Goal: Book appointment/travel/reservation

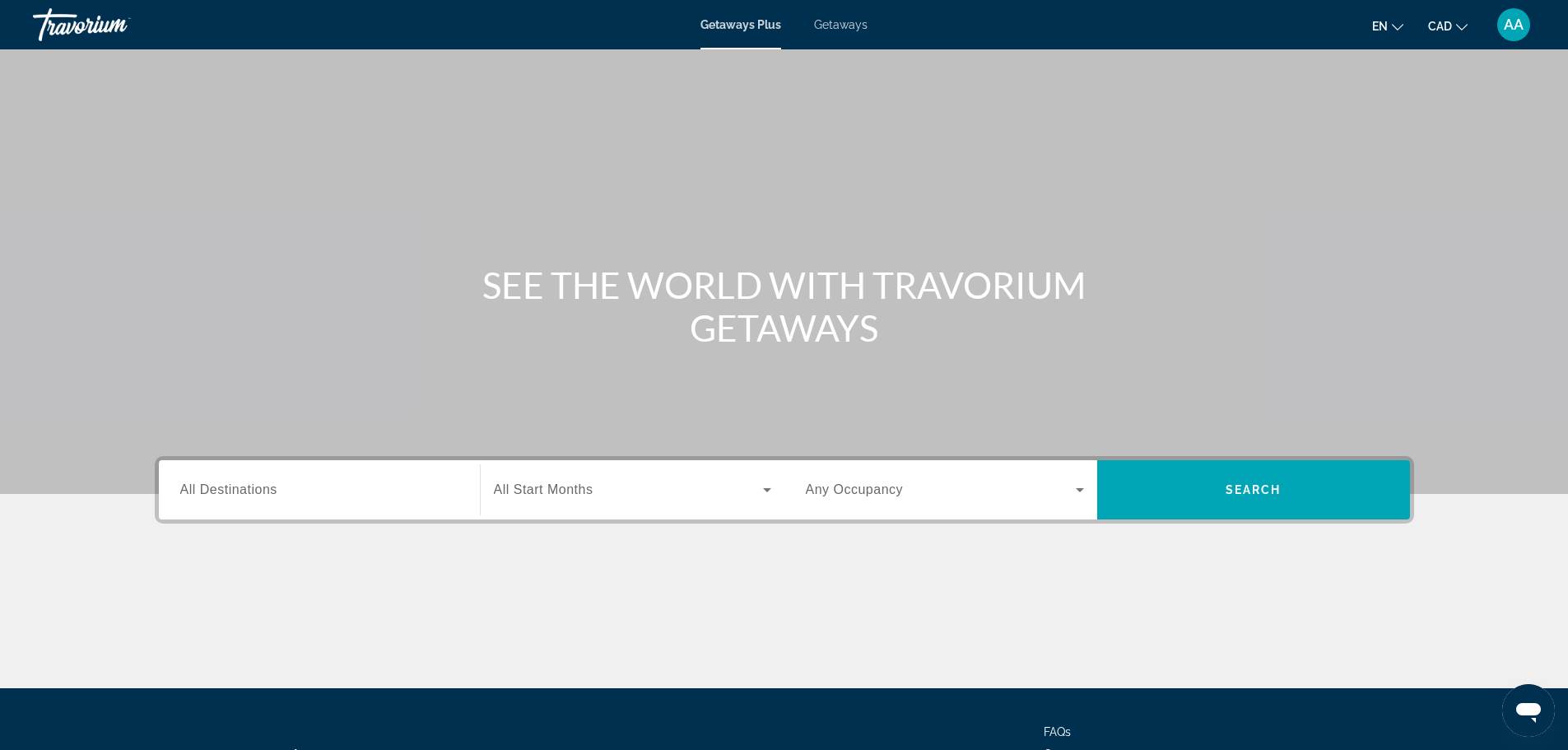
click at [327, 493] on input "Destination All Destinations" at bounding box center [319, 491] width 278 height 20
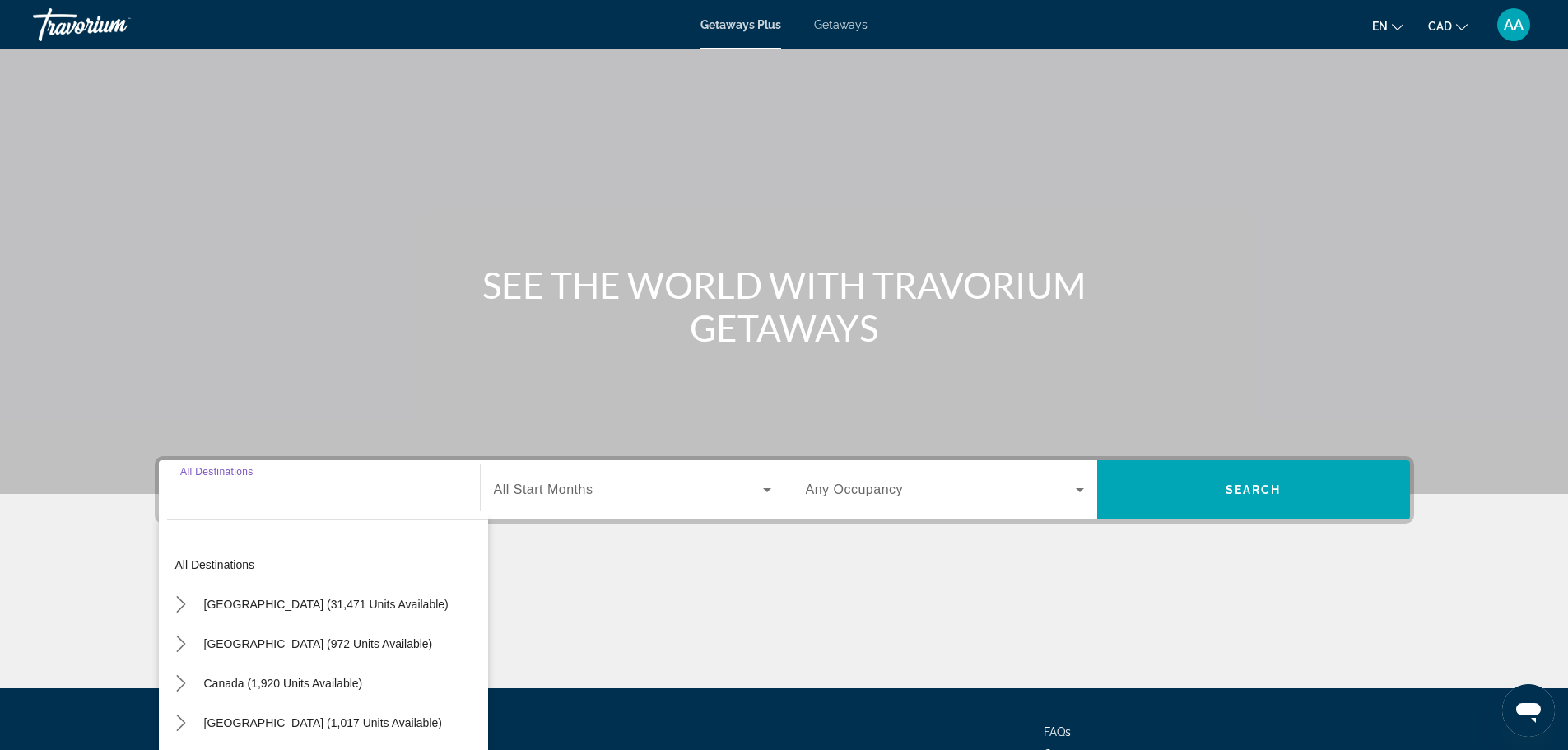
scroll to position [140, 0]
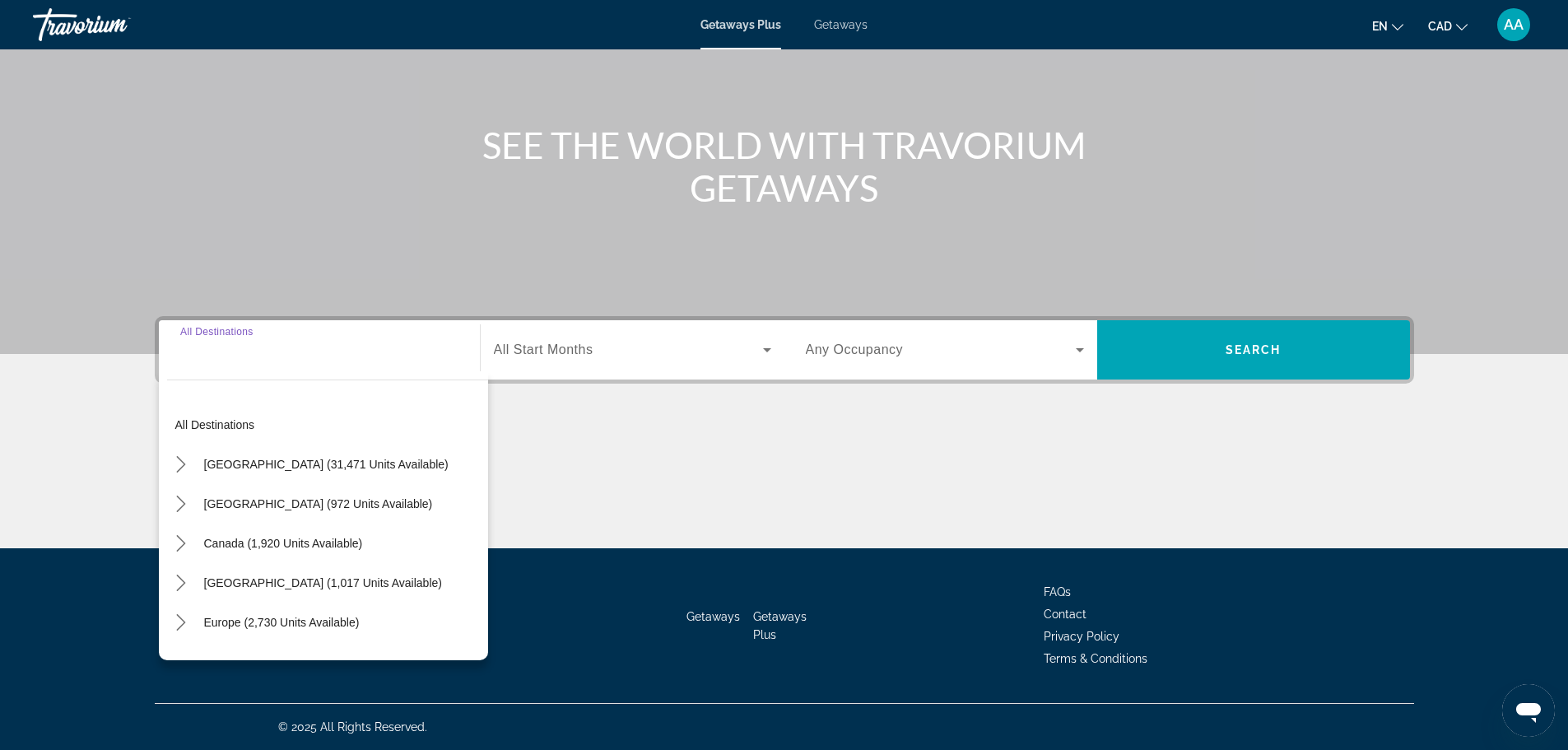
click at [337, 364] on div "Search widget" at bounding box center [319, 351] width 278 height 47
click at [247, 353] on input "Destination All Destinations" at bounding box center [319, 351] width 278 height 20
click at [241, 352] on input "Destination All Destinations" at bounding box center [319, 351] width 278 height 20
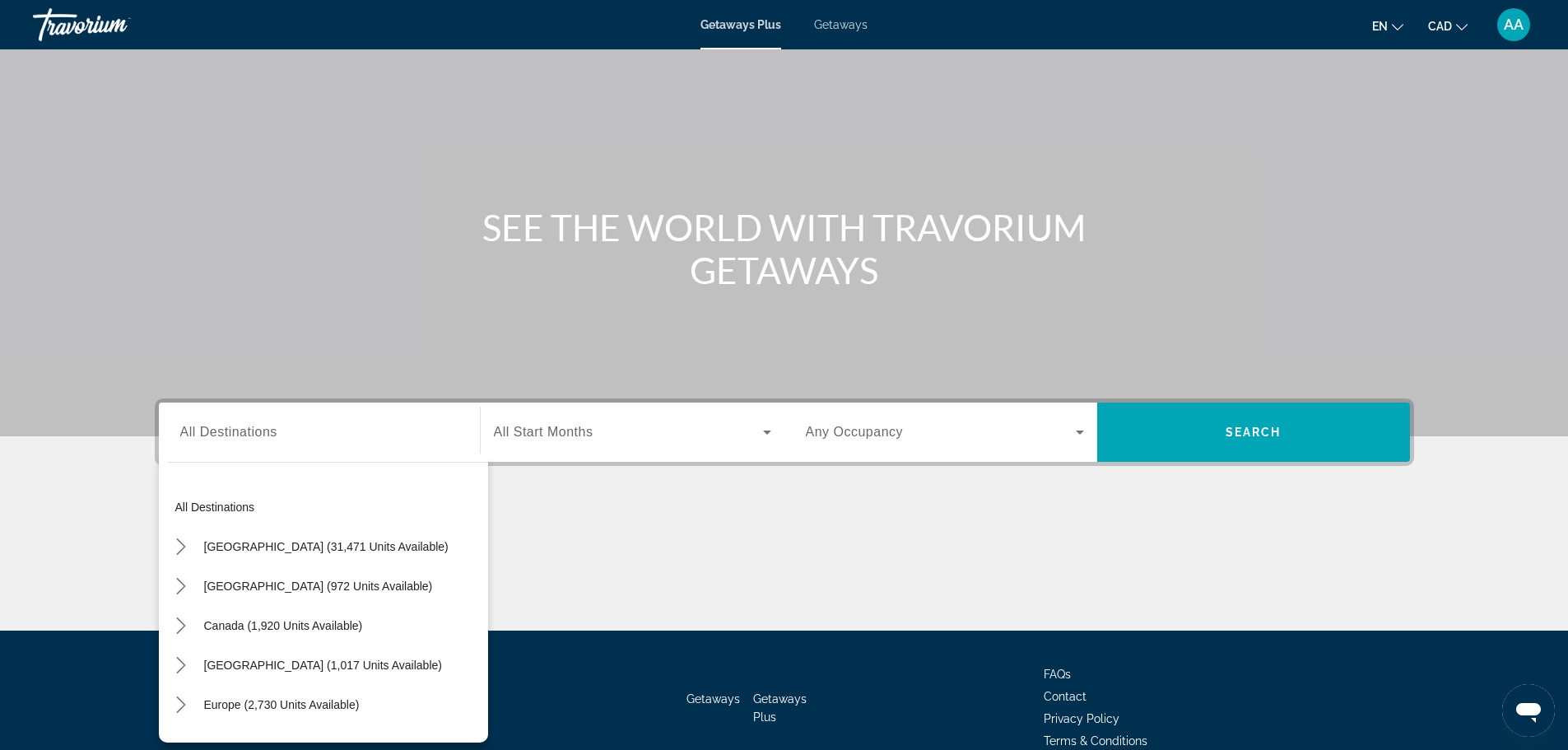
click at [665, 532] on div "Main content" at bounding box center [784, 568] width 1259 height 124
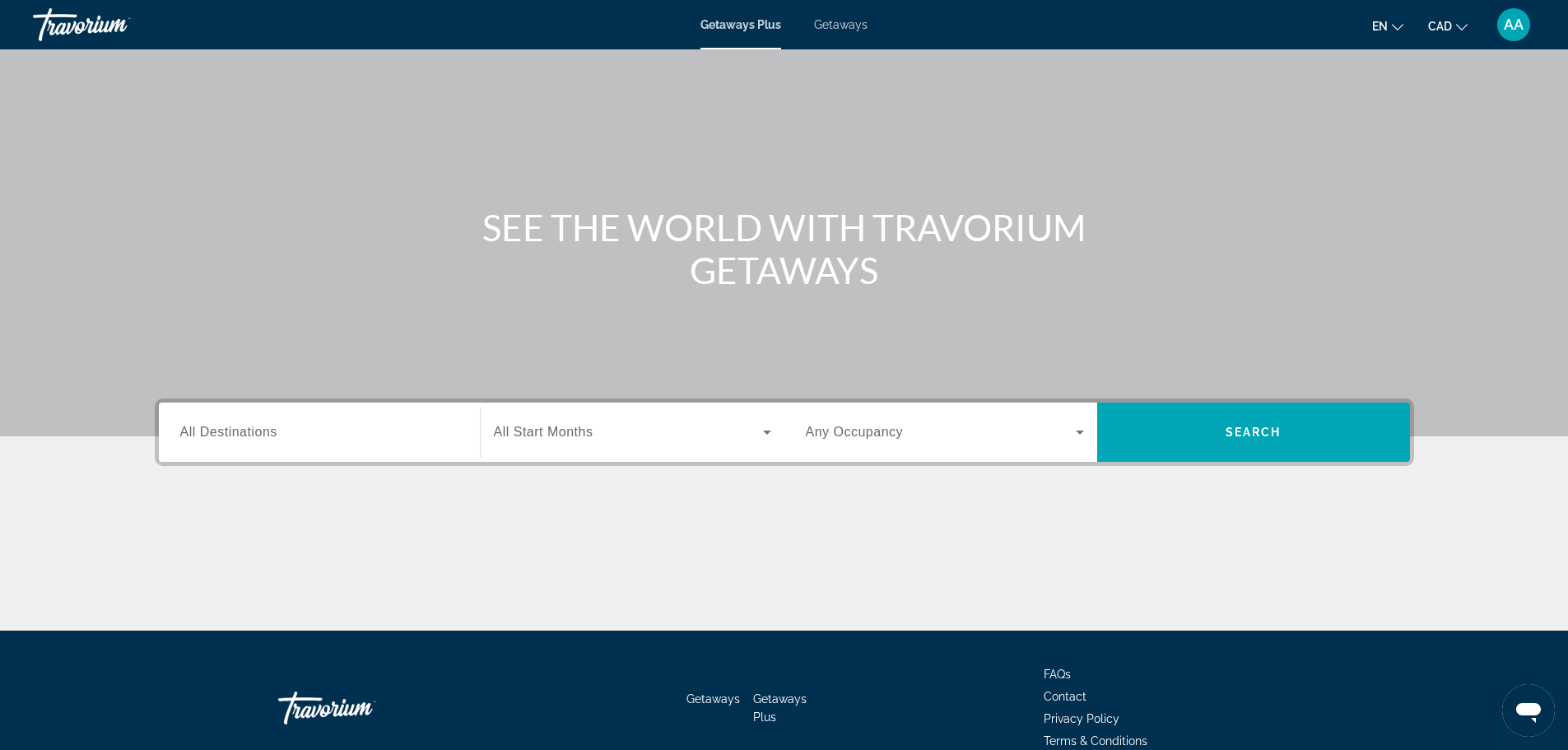
click at [565, 432] on span "All Start Months" at bounding box center [543, 431] width 99 height 14
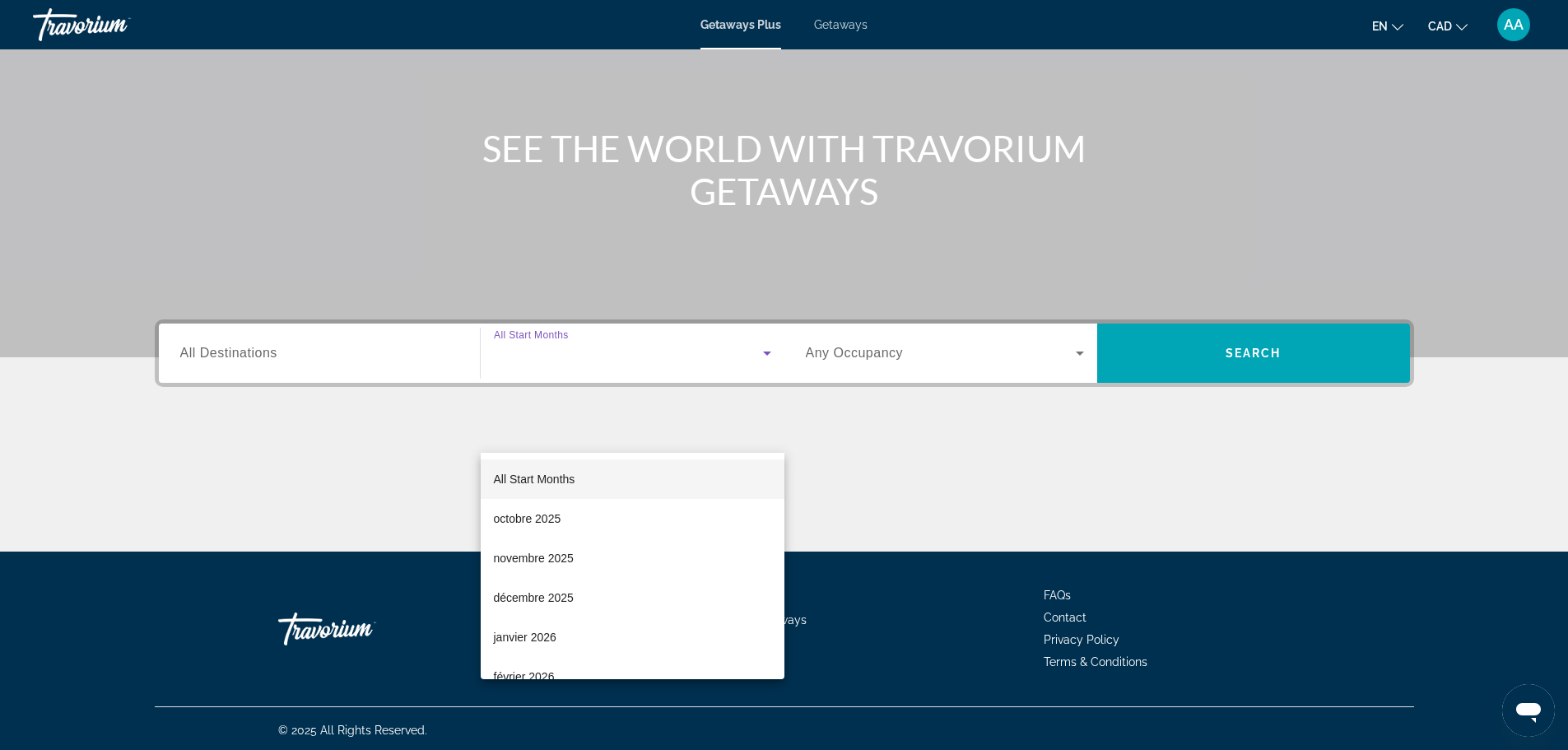
scroll to position [140, 0]
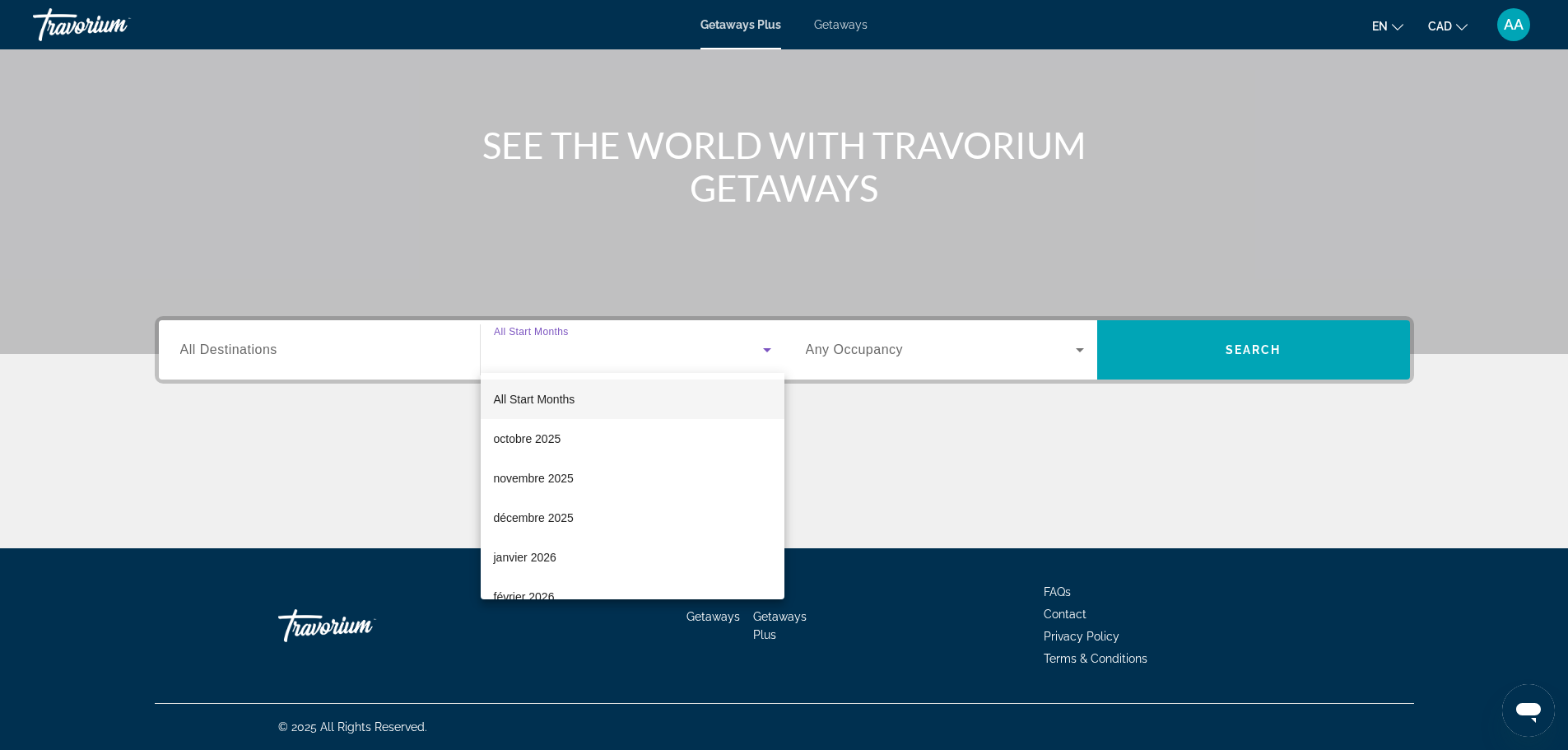
click at [390, 375] on div at bounding box center [784, 375] width 1568 height 750
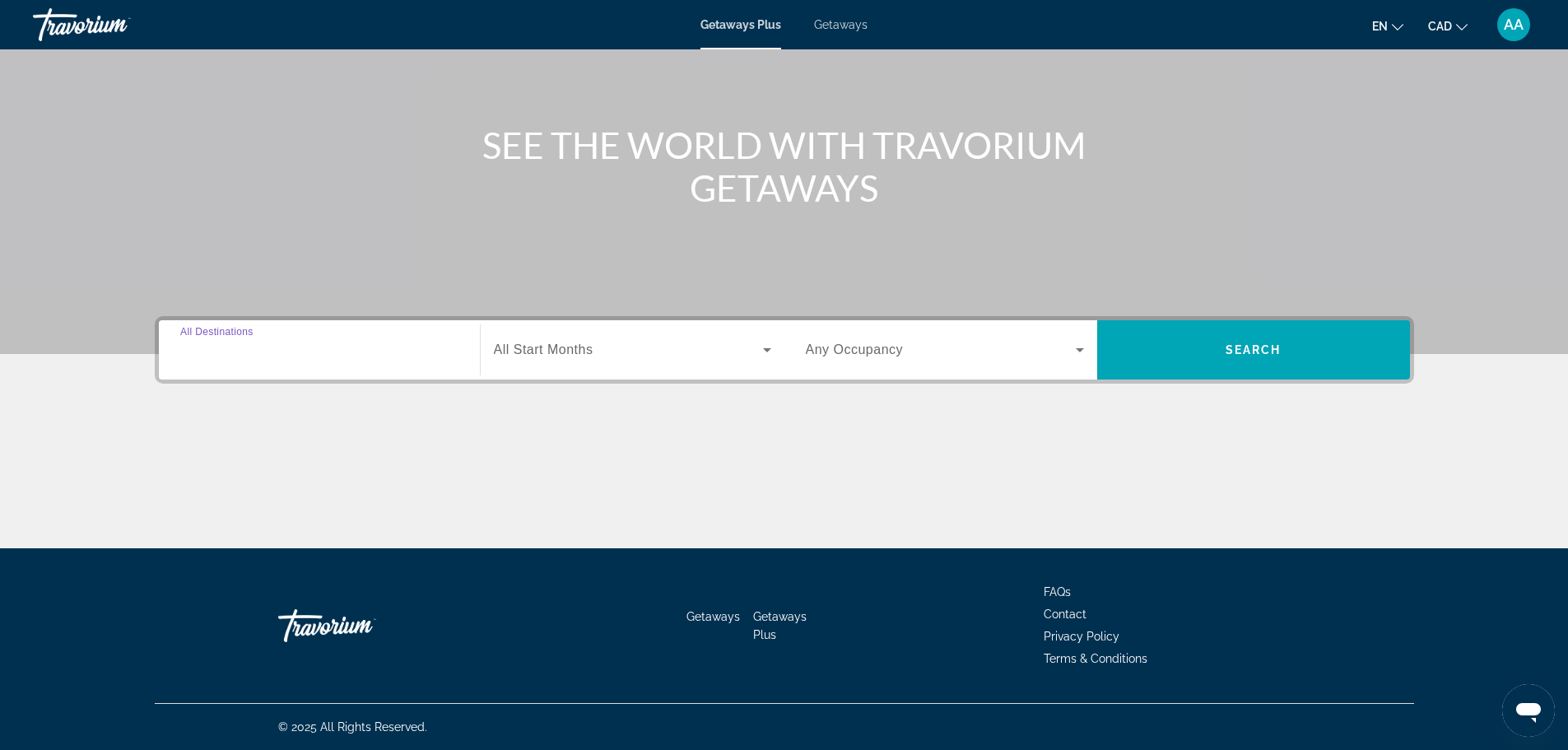
click at [398, 345] on input "Destination All Destinations" at bounding box center [319, 351] width 278 height 20
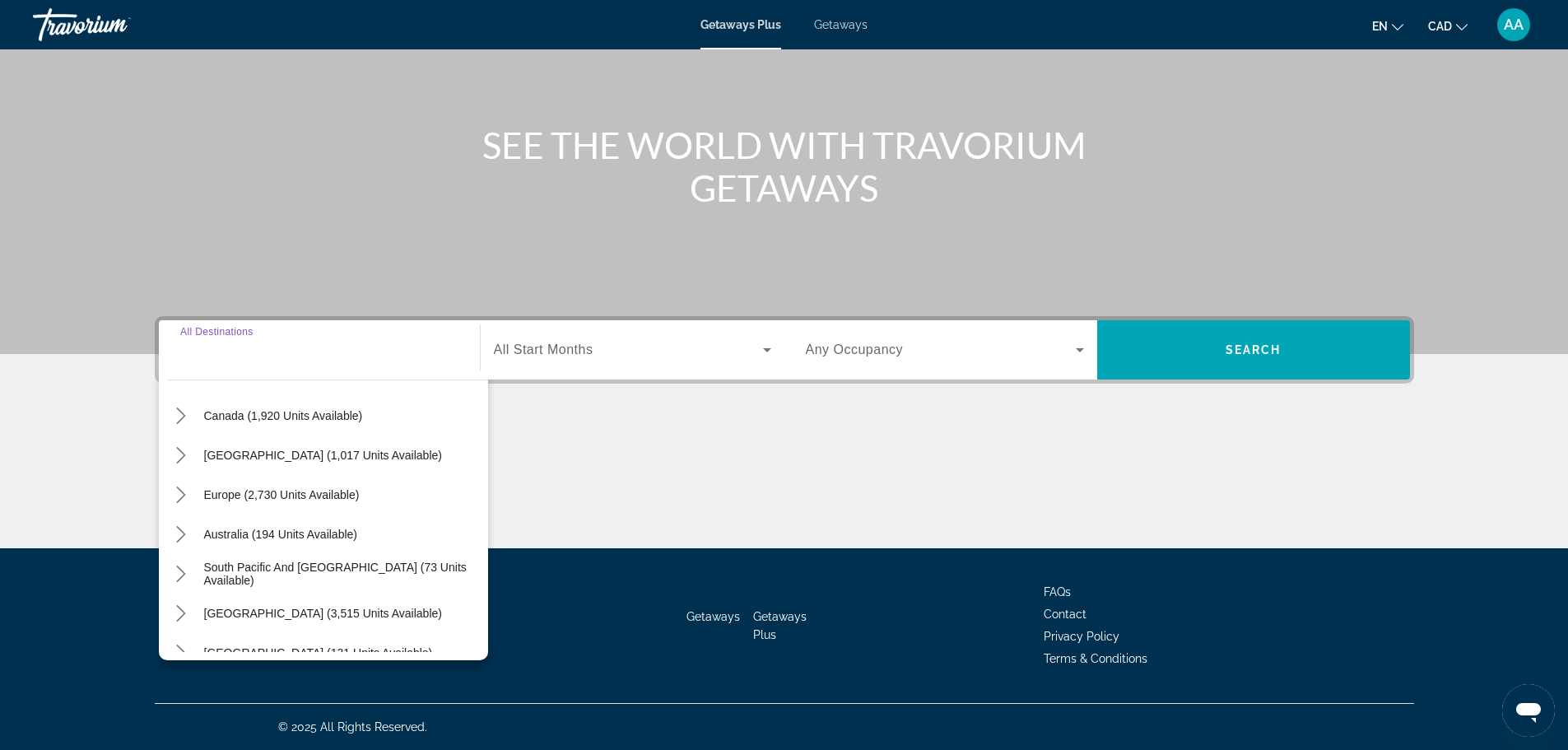
scroll to position [164, 0]
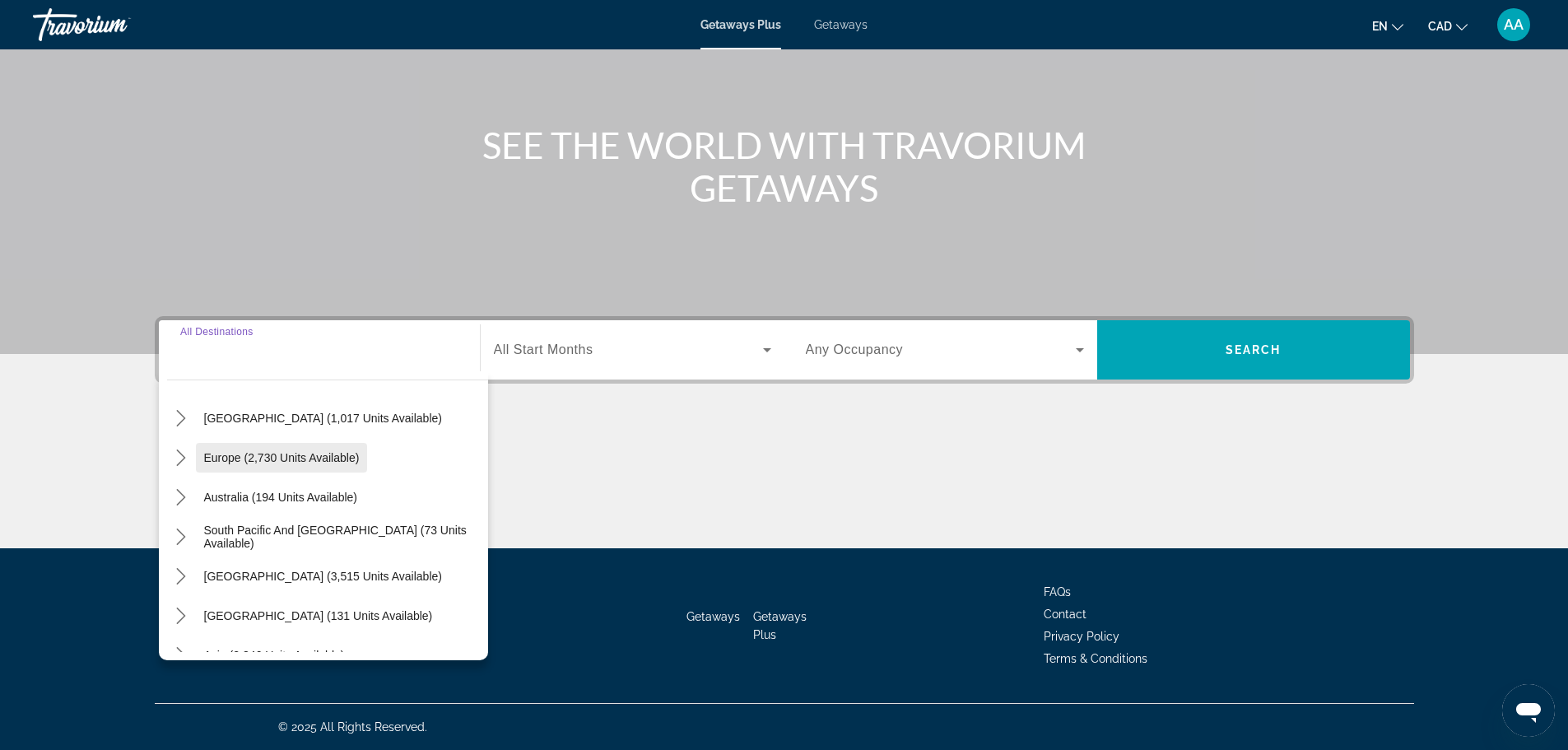
click at [343, 464] on span "Select destination: Europe (2,730 units available)" at bounding box center [282, 457] width 172 height 40
type input "**********"
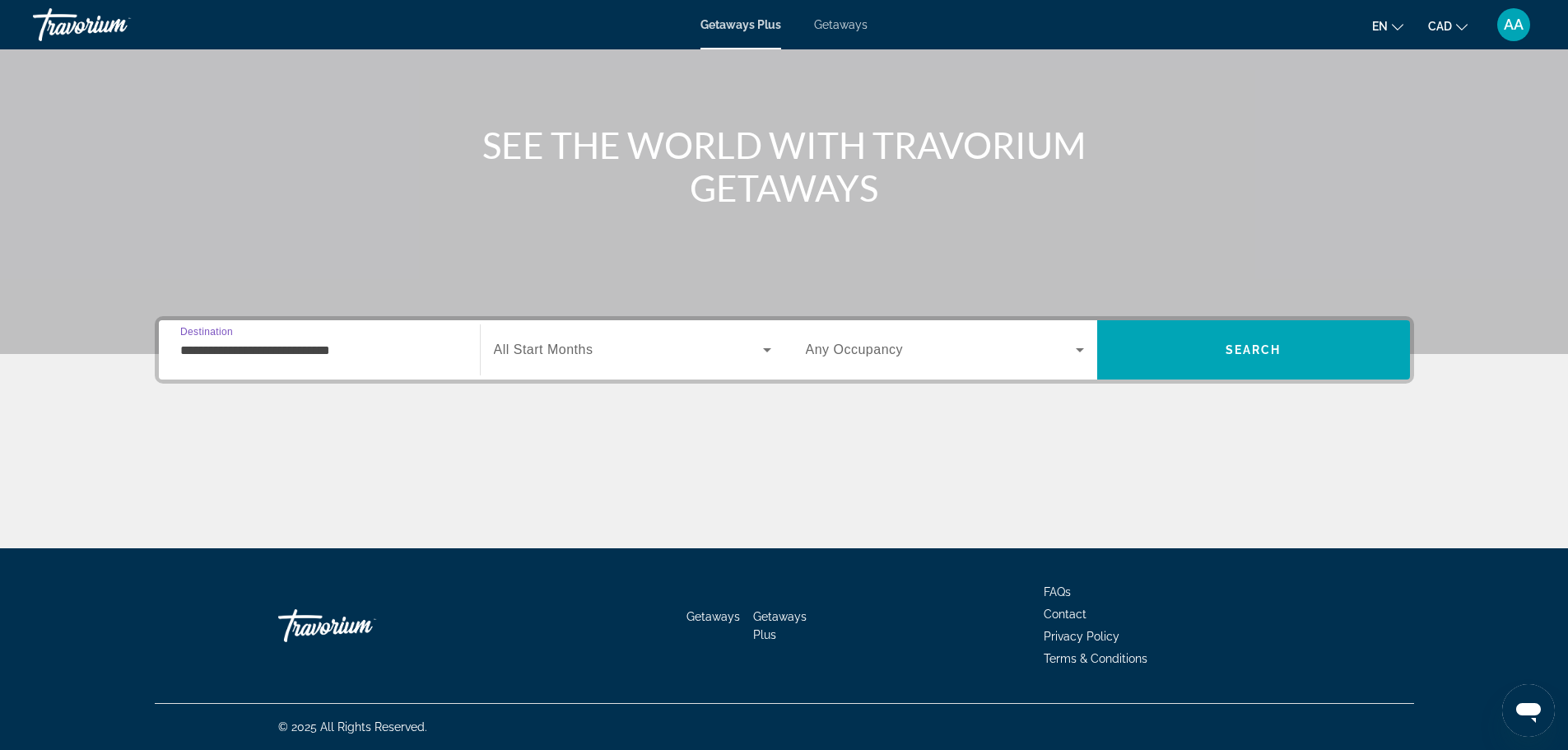
click at [595, 342] on span "Search widget" at bounding box center [628, 350] width 269 height 20
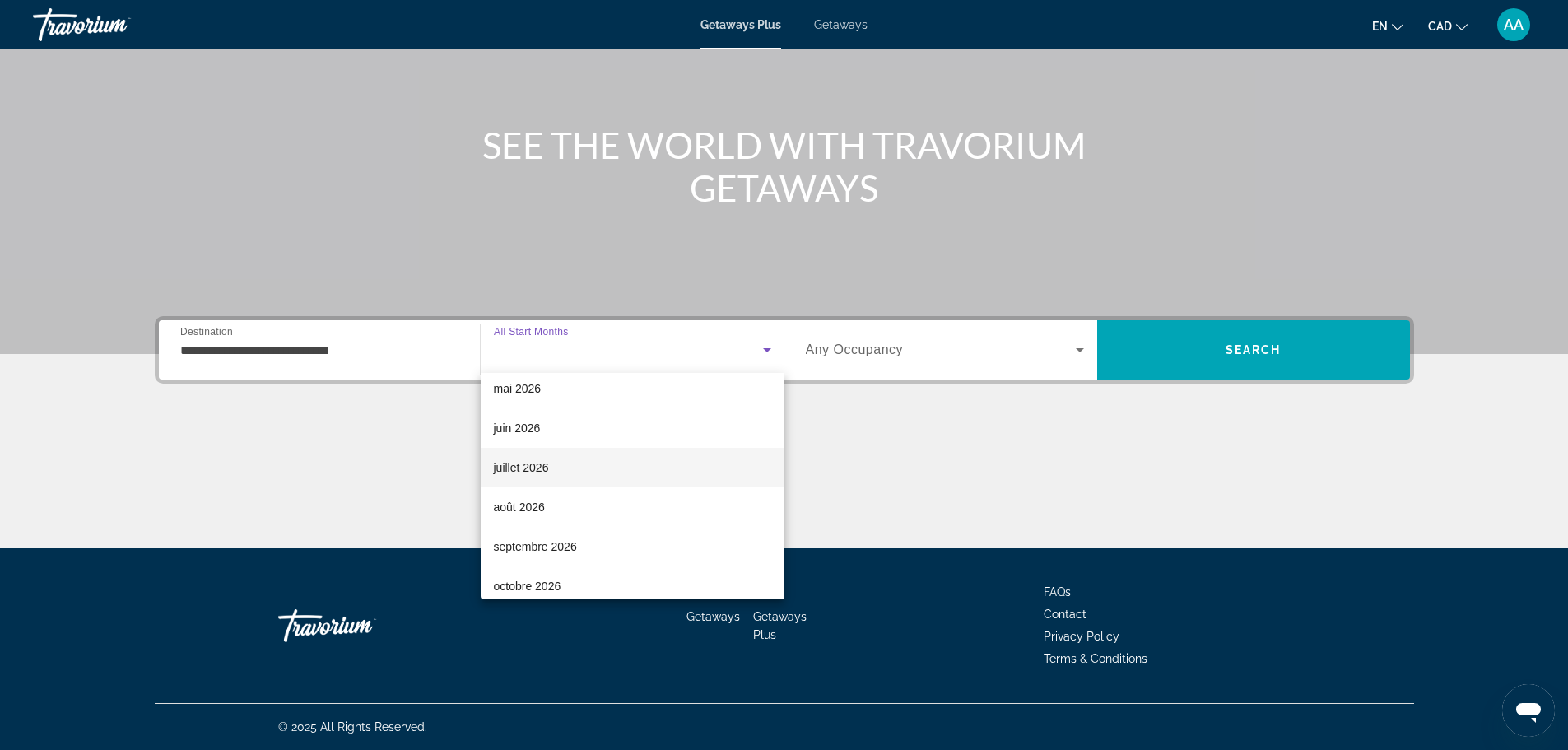
scroll to position [340, 0]
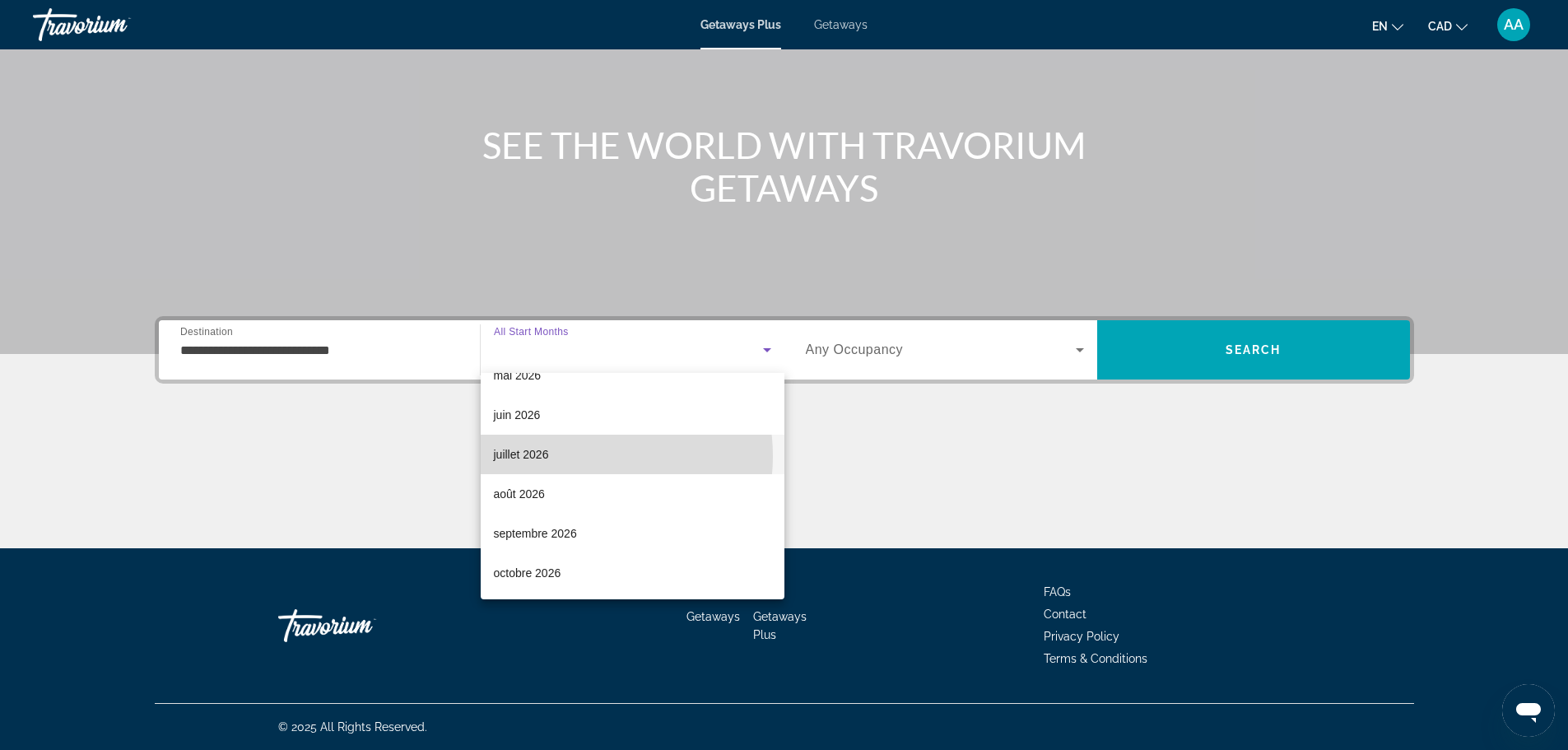
click at [579, 456] on mat-option "juillet 2026" at bounding box center [633, 455] width 304 height 40
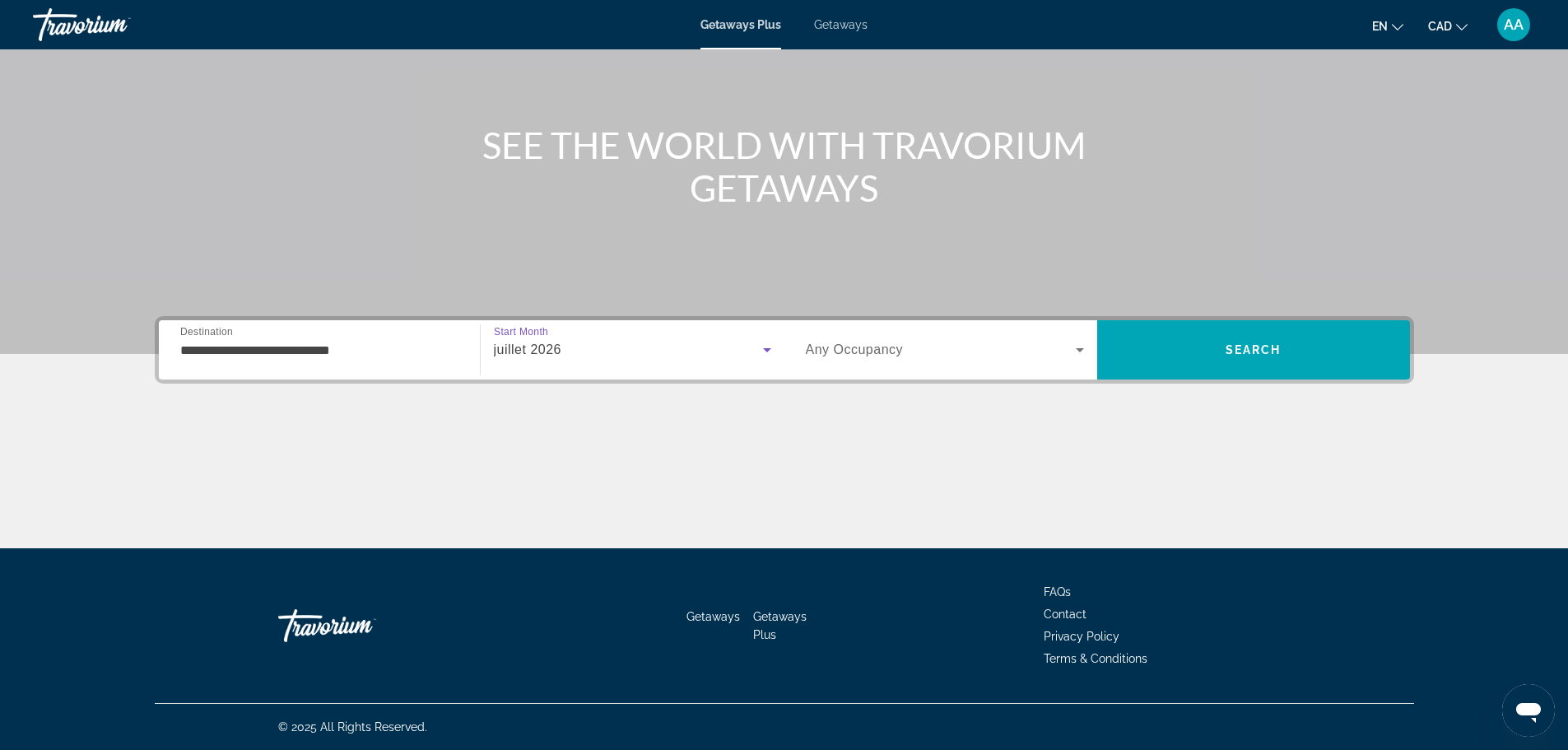
click at [655, 361] on div "juillet 2026" at bounding box center [632, 350] width 277 height 46
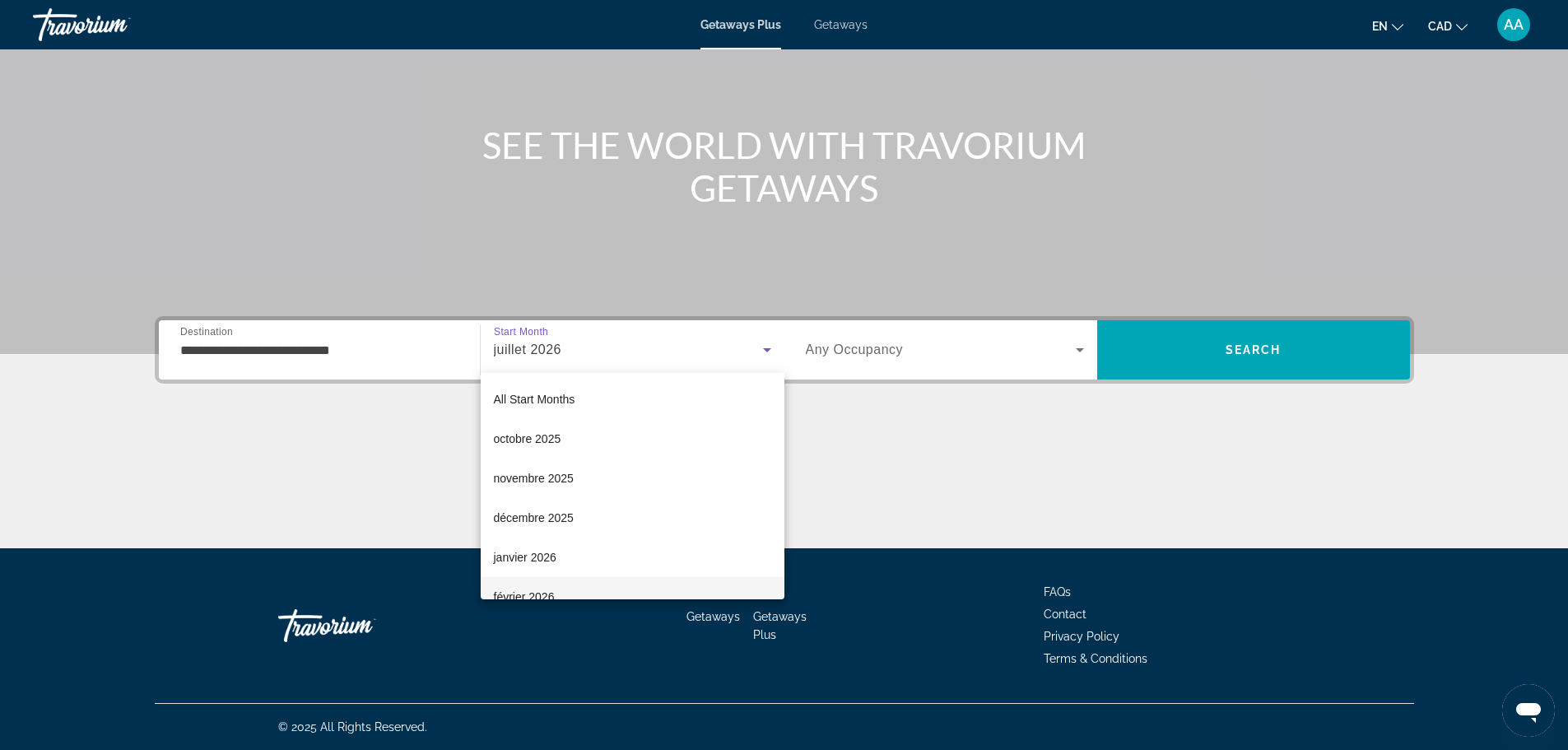
scroll to position [215, 0]
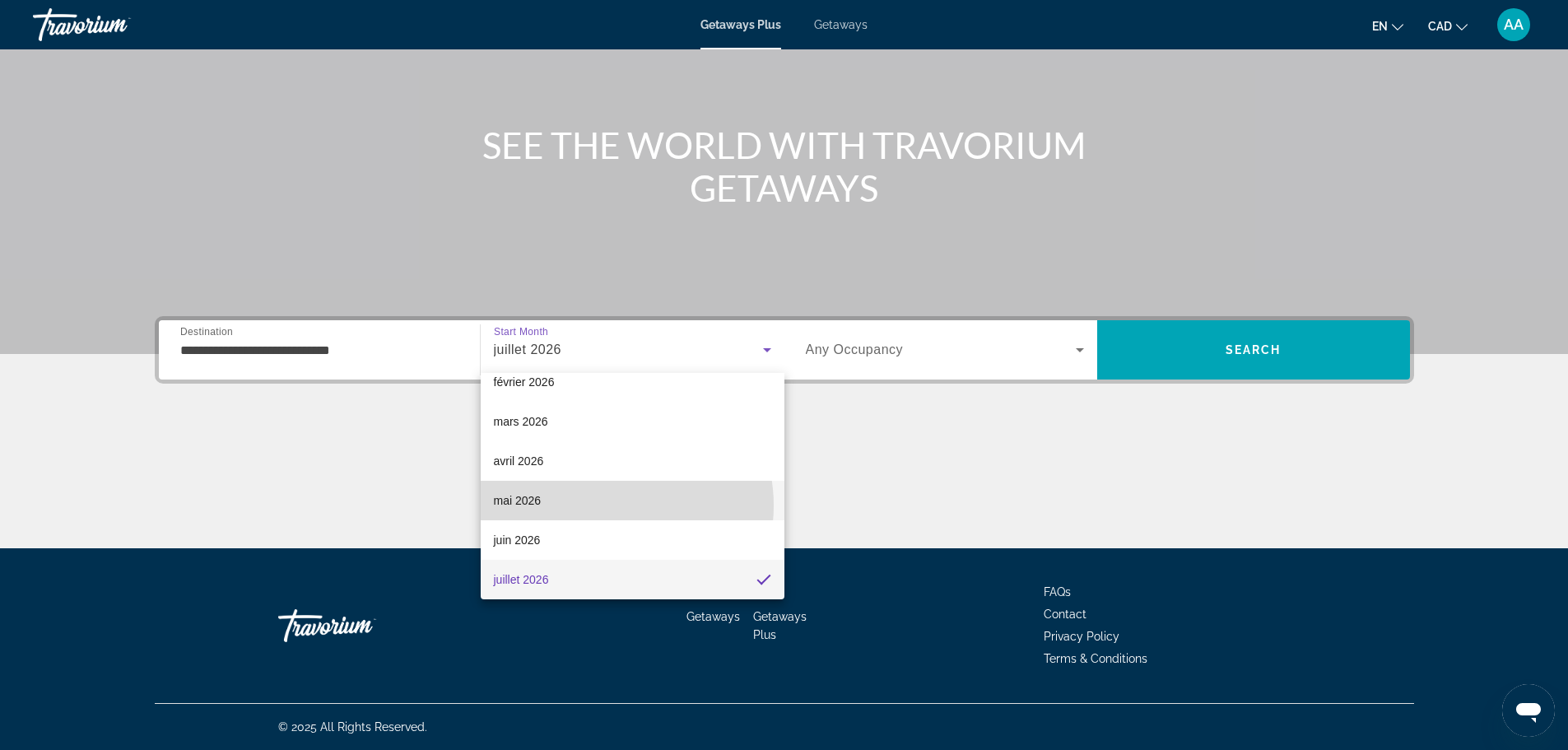
click at [610, 505] on mat-option "mai 2026" at bounding box center [633, 501] width 304 height 40
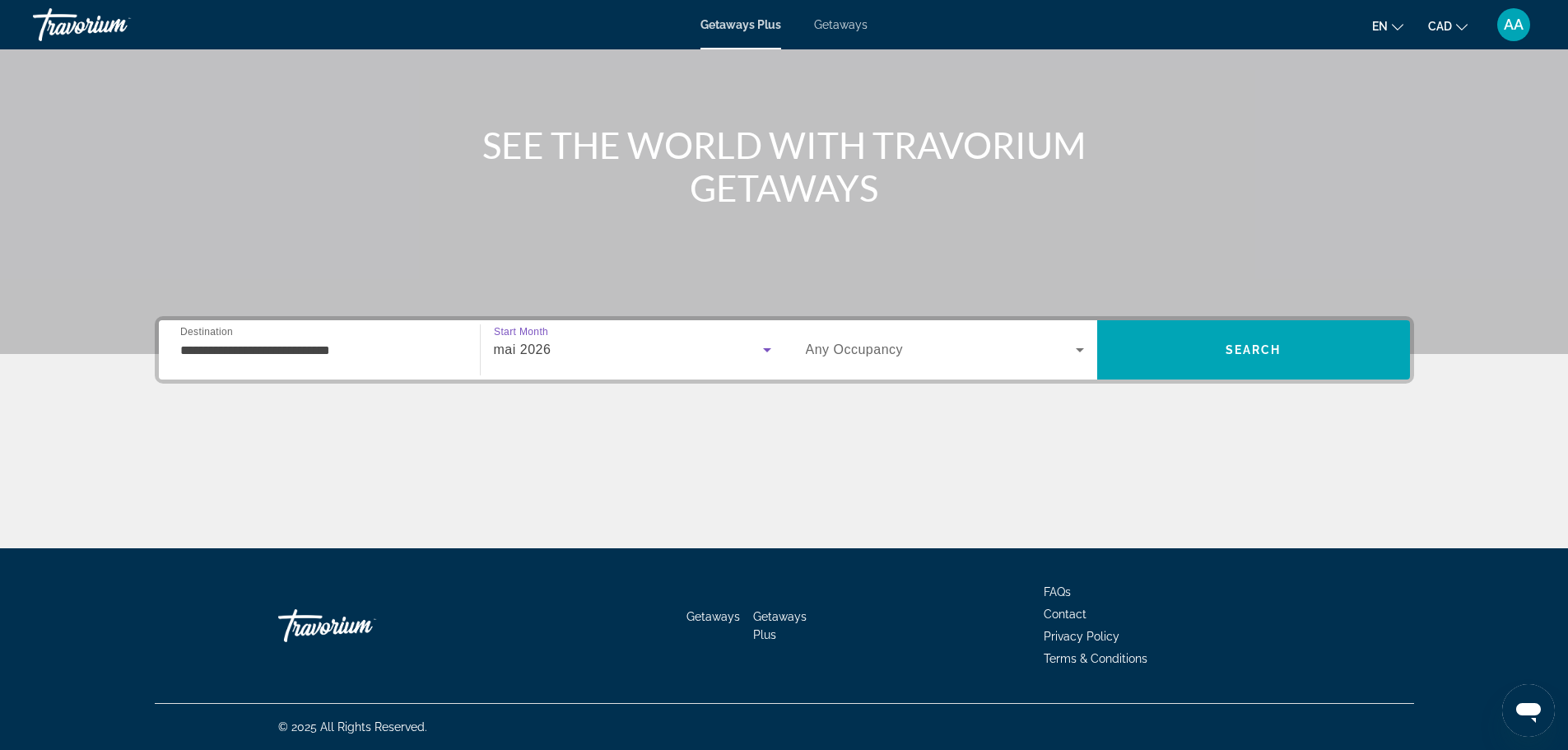
click at [887, 358] on span "Search widget" at bounding box center [941, 350] width 270 height 20
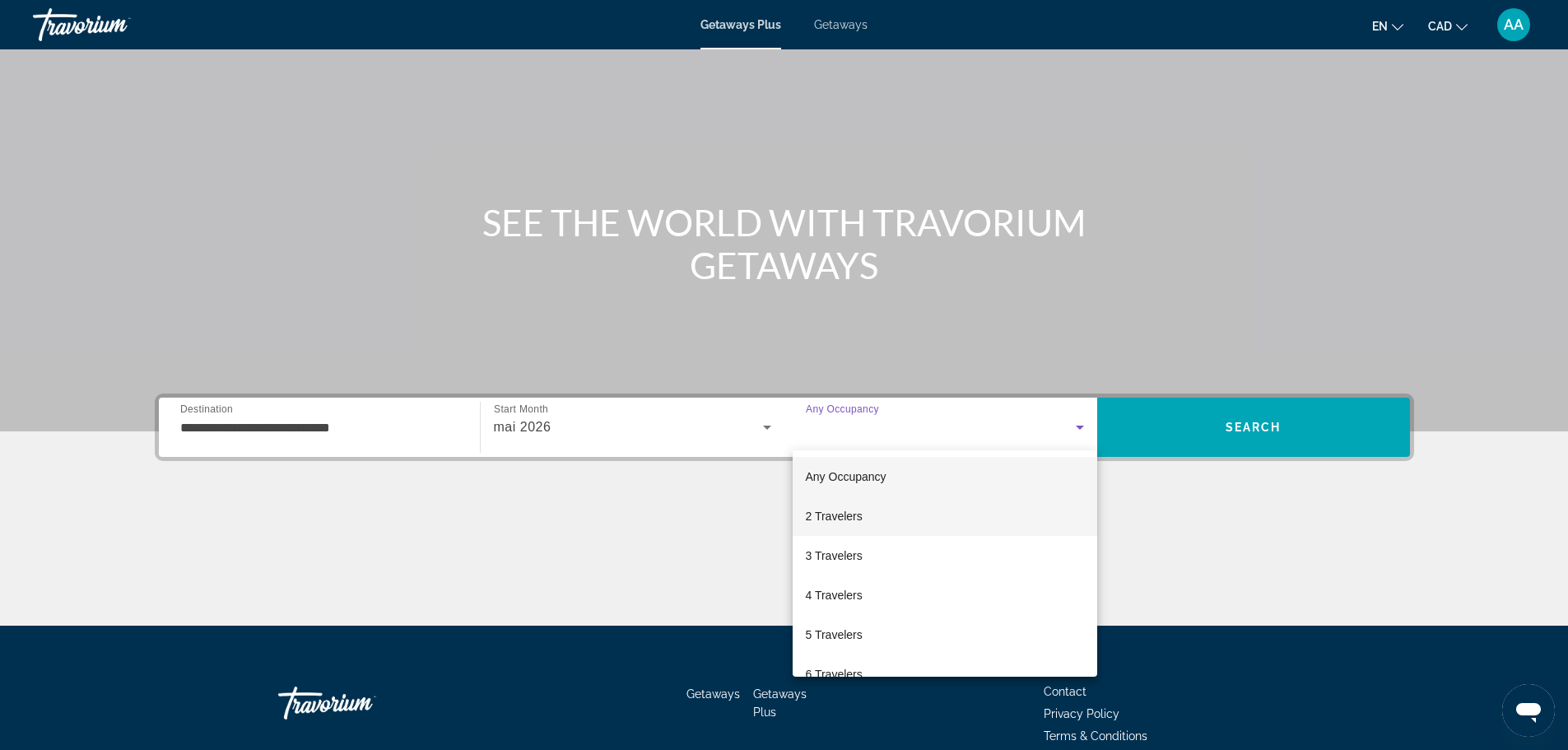
scroll to position [140, 0]
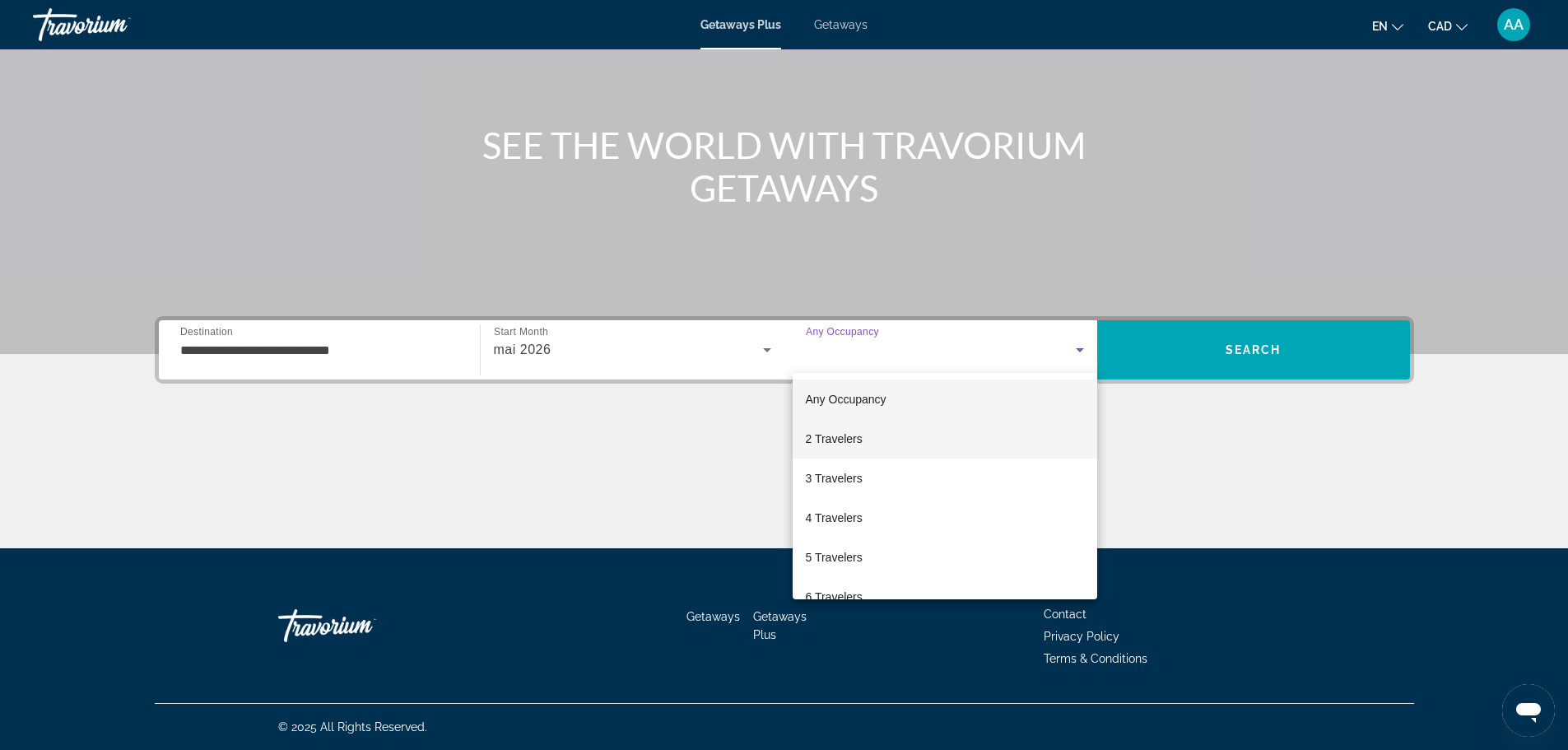
click at [894, 425] on mat-option "2 Travelers" at bounding box center [944, 439] width 305 height 40
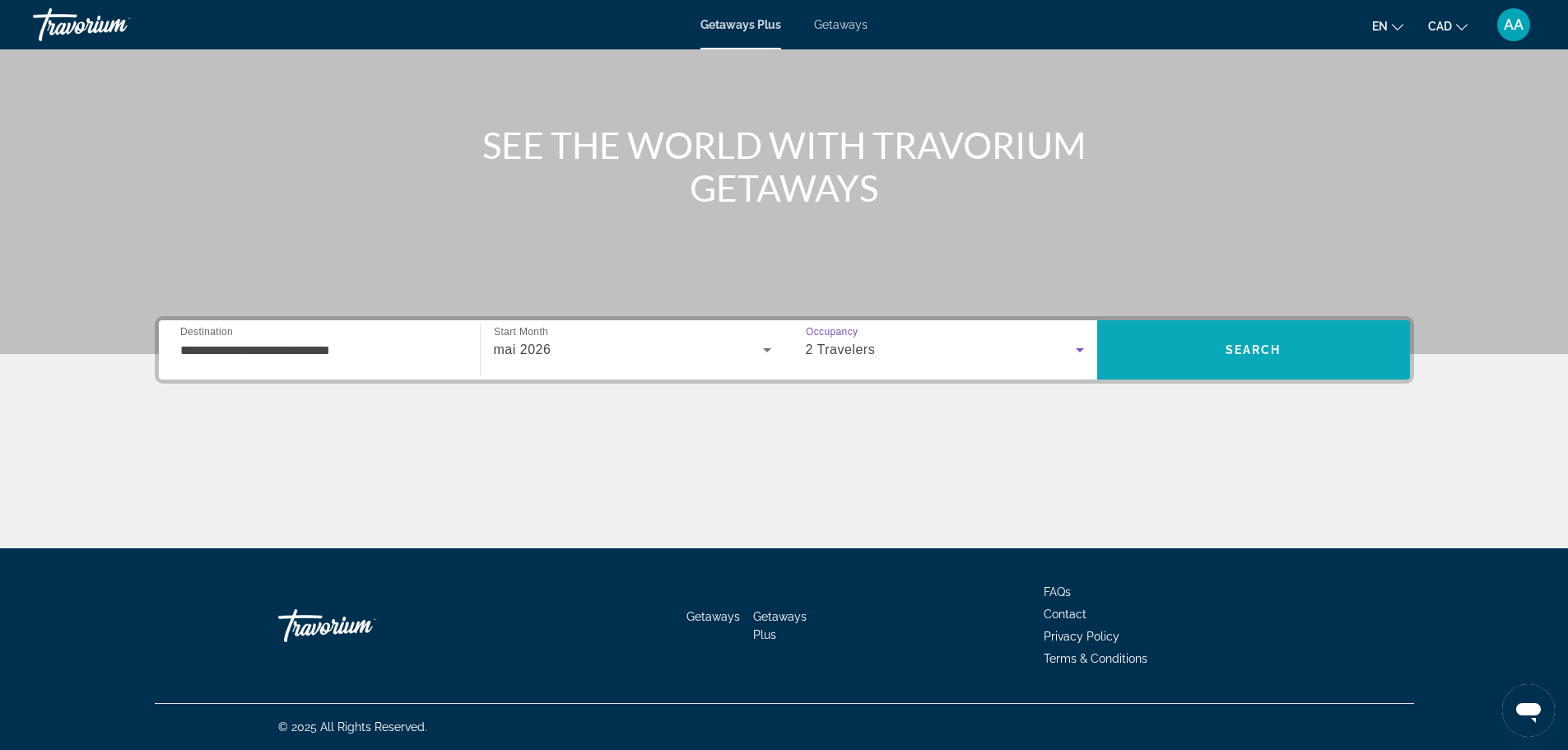
click at [1158, 353] on span "Search" at bounding box center [1253, 350] width 313 height 40
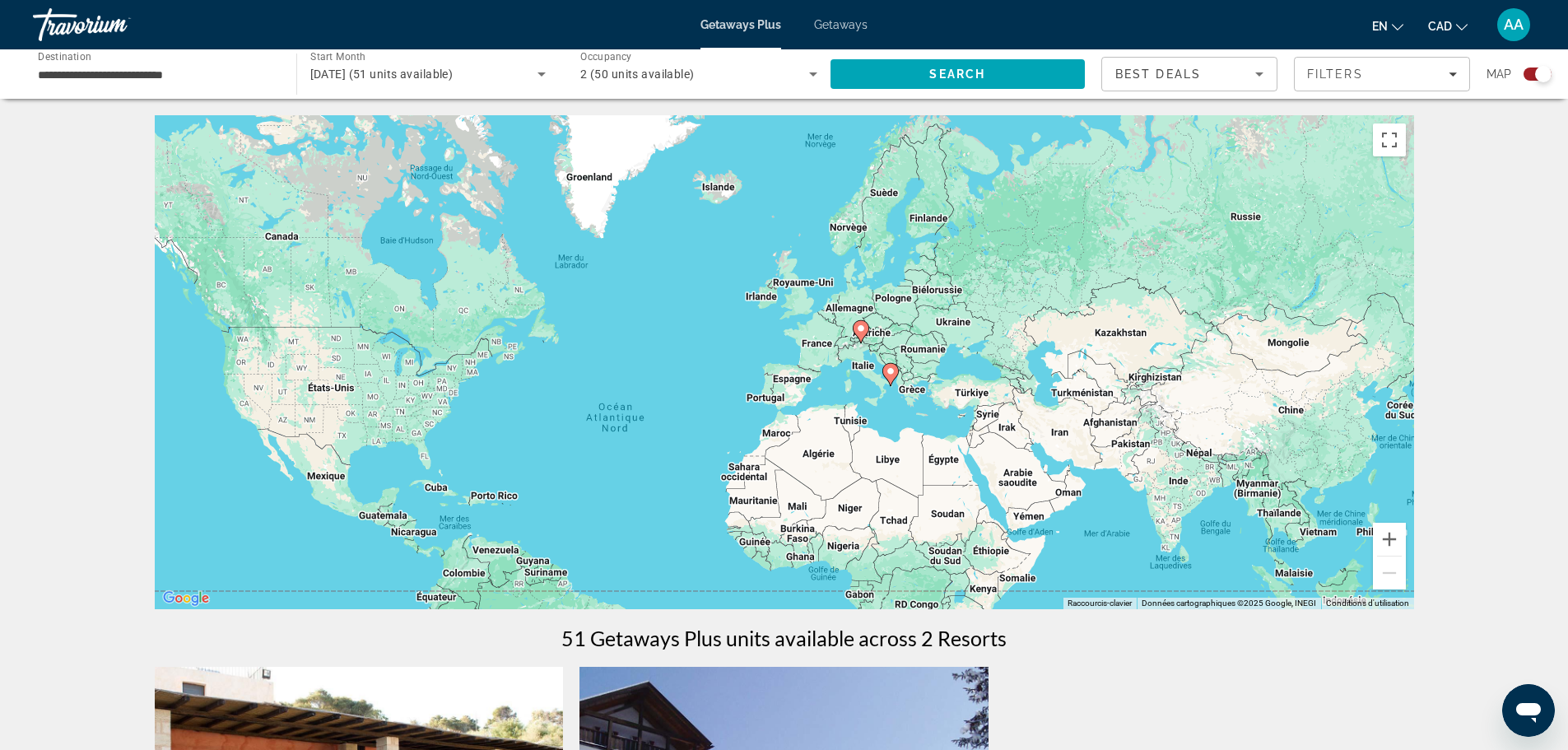
drag, startPoint x: 968, startPoint y: 305, endPoint x: 852, endPoint y: 398, distance: 148.7
click at [839, 401] on div "Pour activer le glissement du marqueur avec le clavier, appuyez sur Alt+Entrée.…" at bounding box center [784, 361] width 1259 height 493
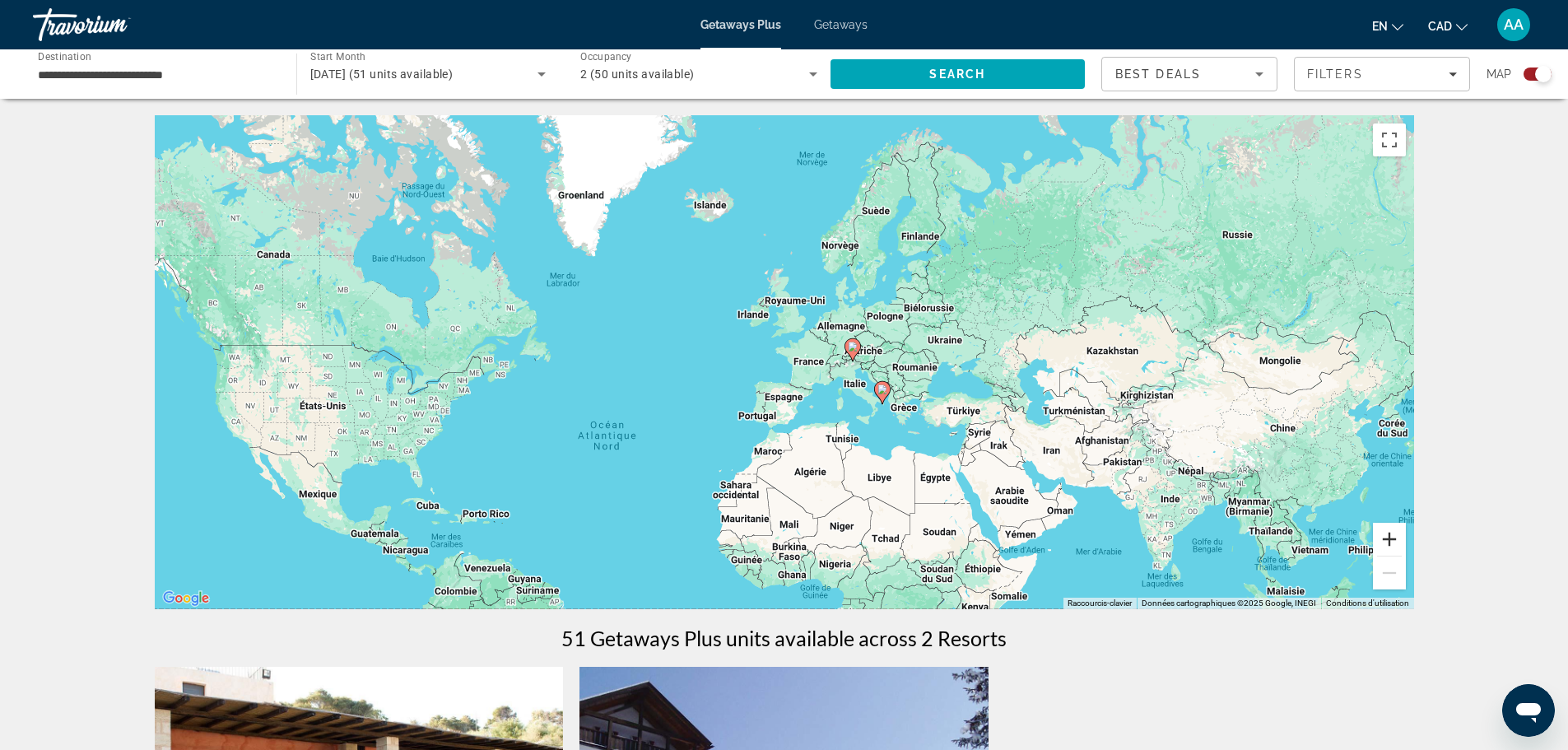
click at [1394, 539] on button "Zoom avant" at bounding box center [1389, 539] width 33 height 33
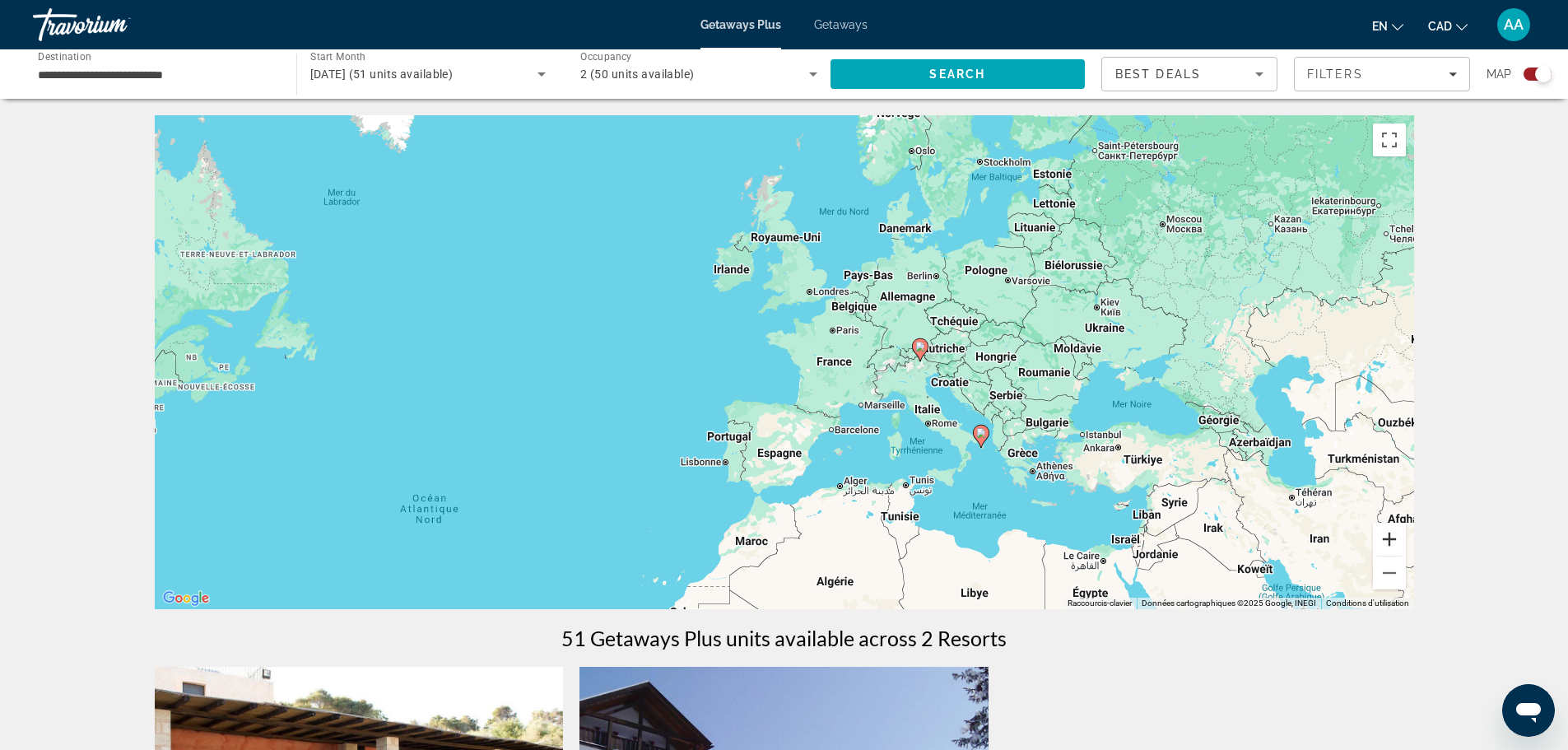
click at [1390, 539] on button "Zoom avant" at bounding box center [1389, 539] width 33 height 33
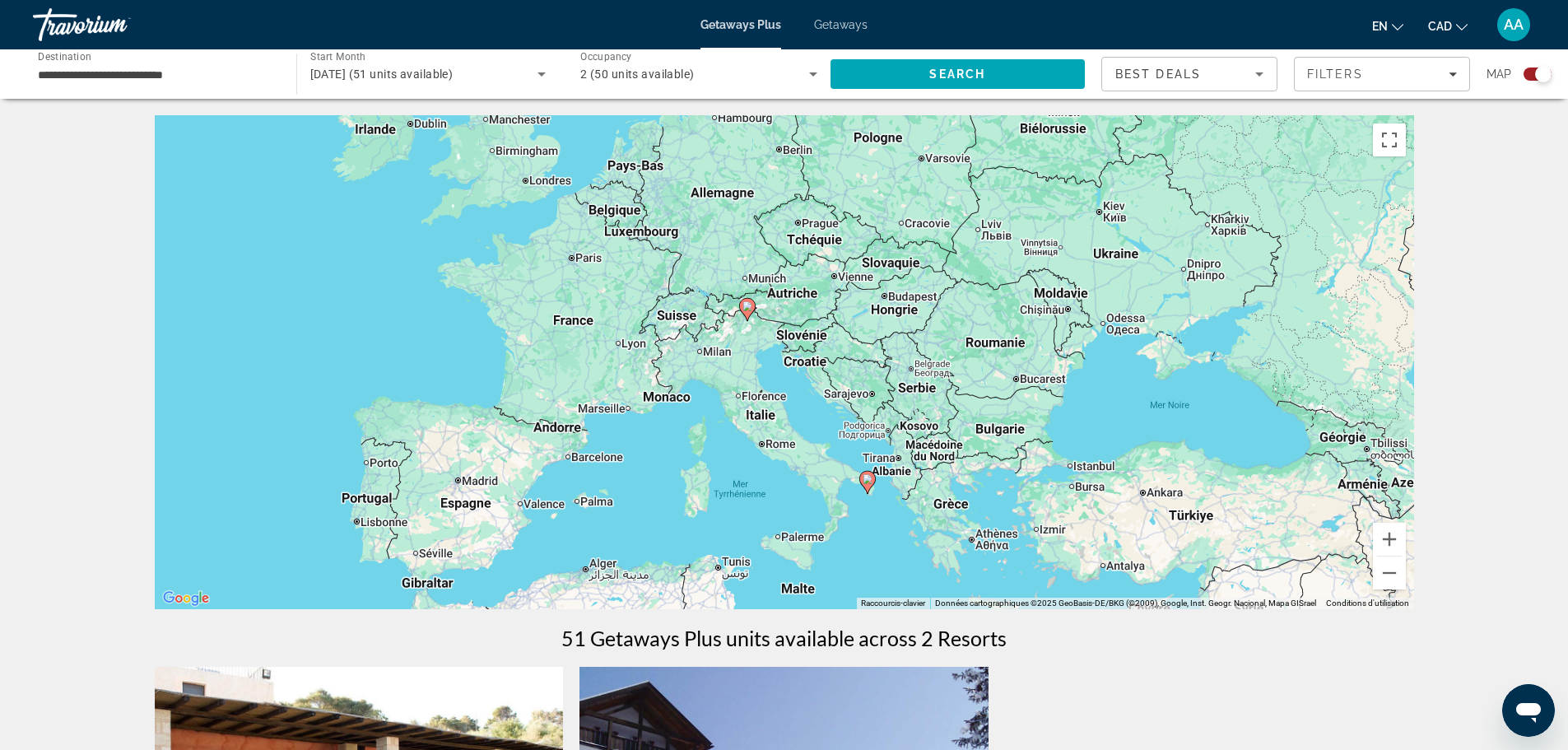
drag, startPoint x: 1136, startPoint y: 470, endPoint x: 825, endPoint y: 428, distance: 313.8
click at [825, 428] on div "Pour activer le glissement du marqueur avec le clavier, appuyez sur Alt+Entrée.…" at bounding box center [784, 361] width 1259 height 493
click at [177, 83] on input "**********" at bounding box center [156, 75] width 237 height 20
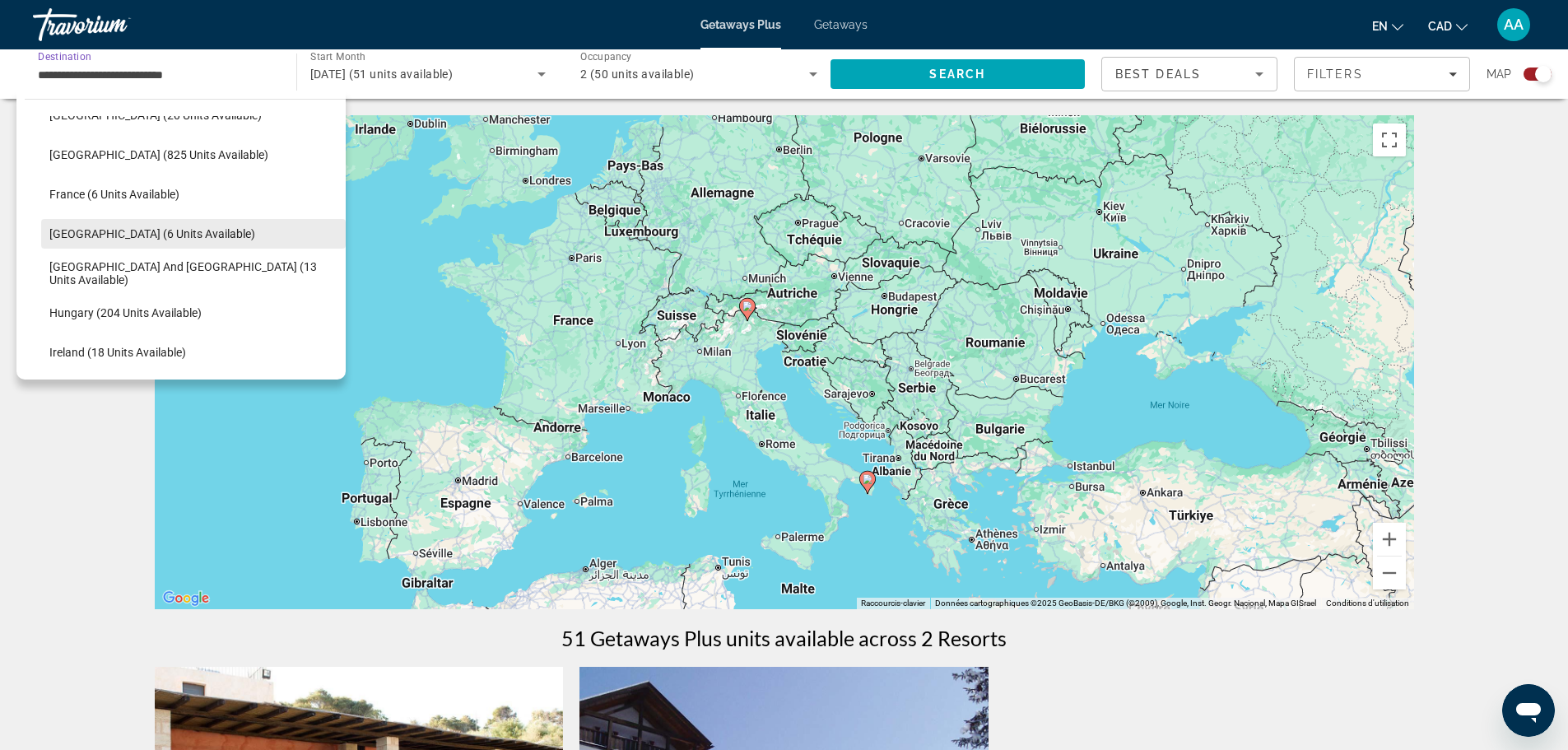
scroll to position [263, 0]
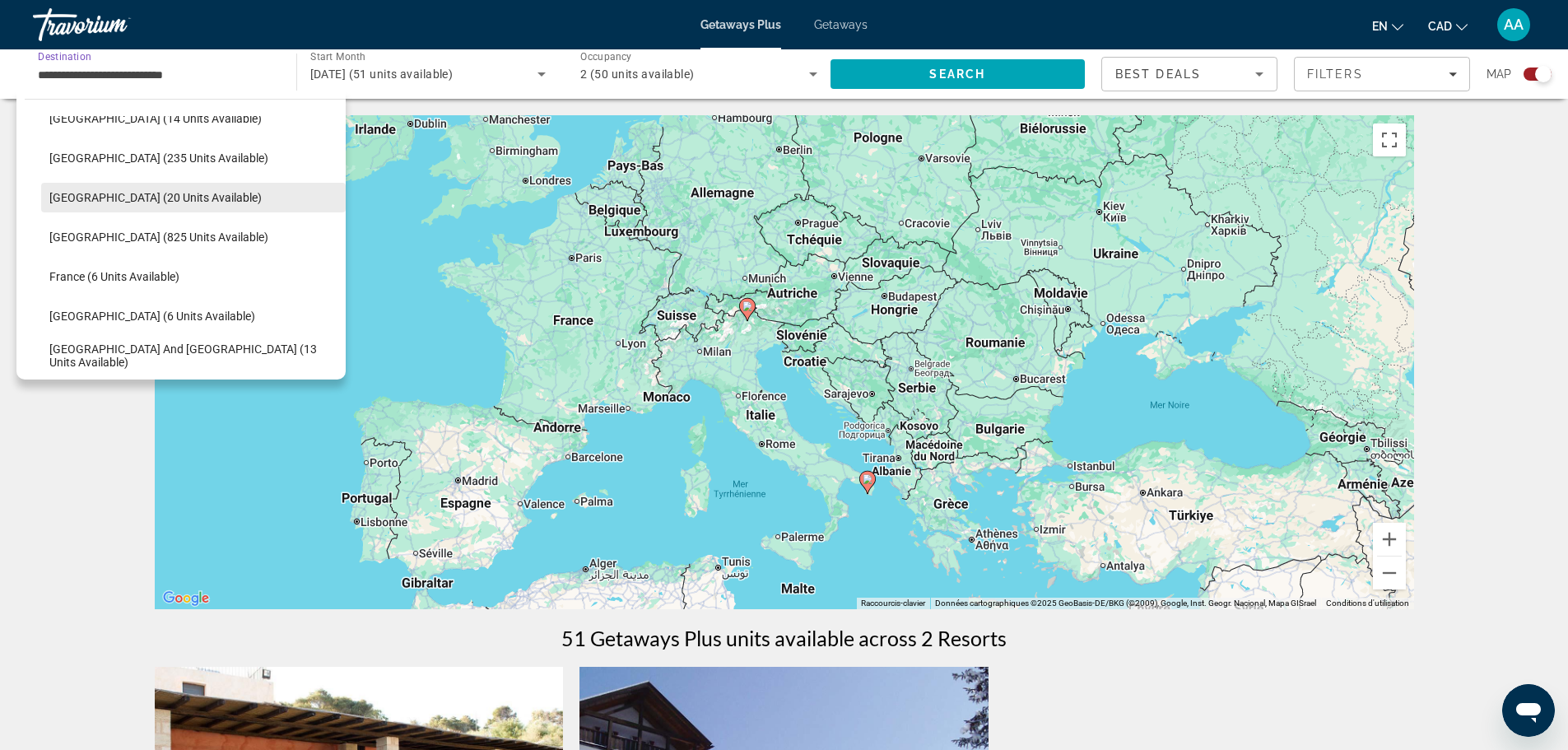
click at [88, 205] on span "Select destination: Denmark (20 units available)" at bounding box center [193, 198] width 305 height 40
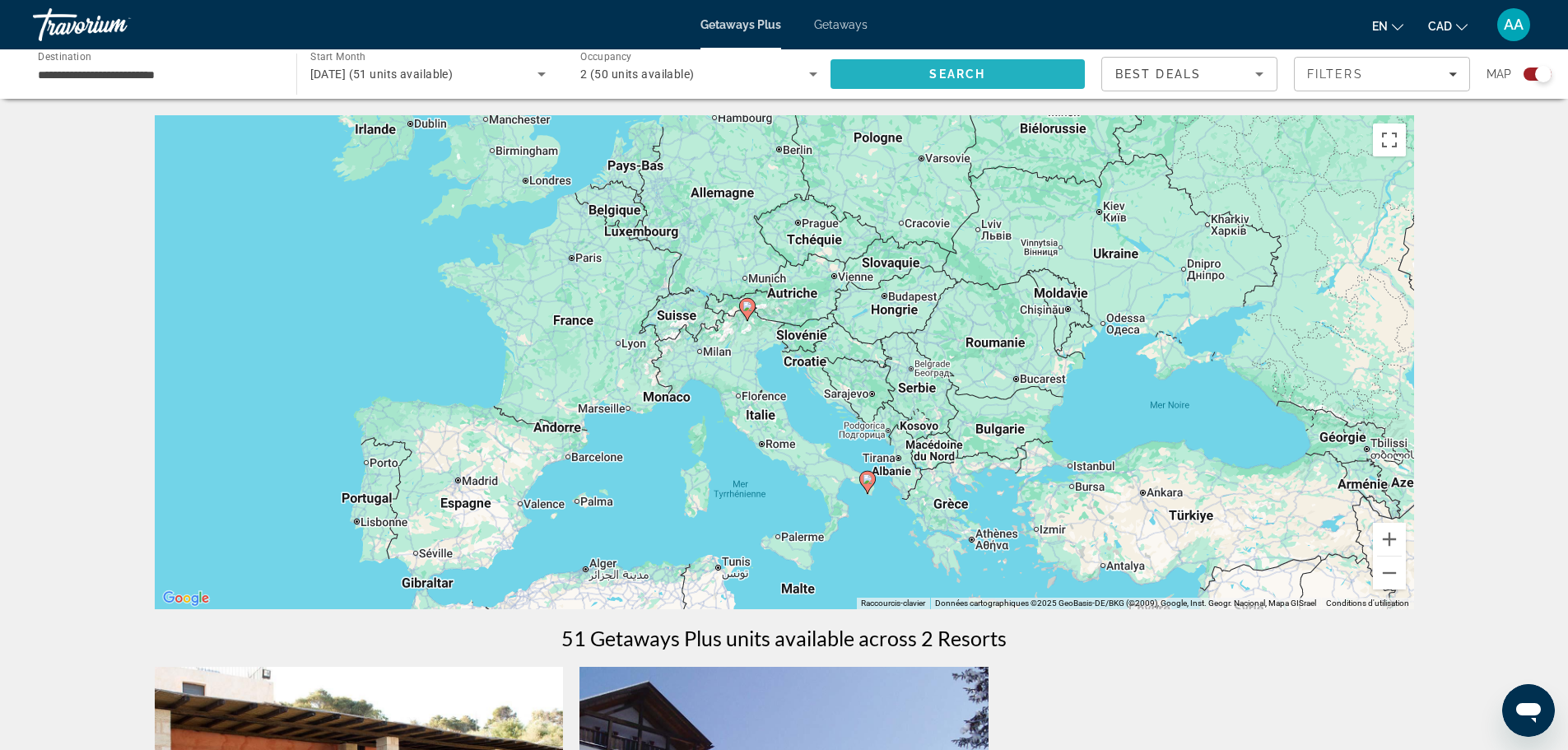
click at [935, 84] on span "Search" at bounding box center [958, 74] width 255 height 40
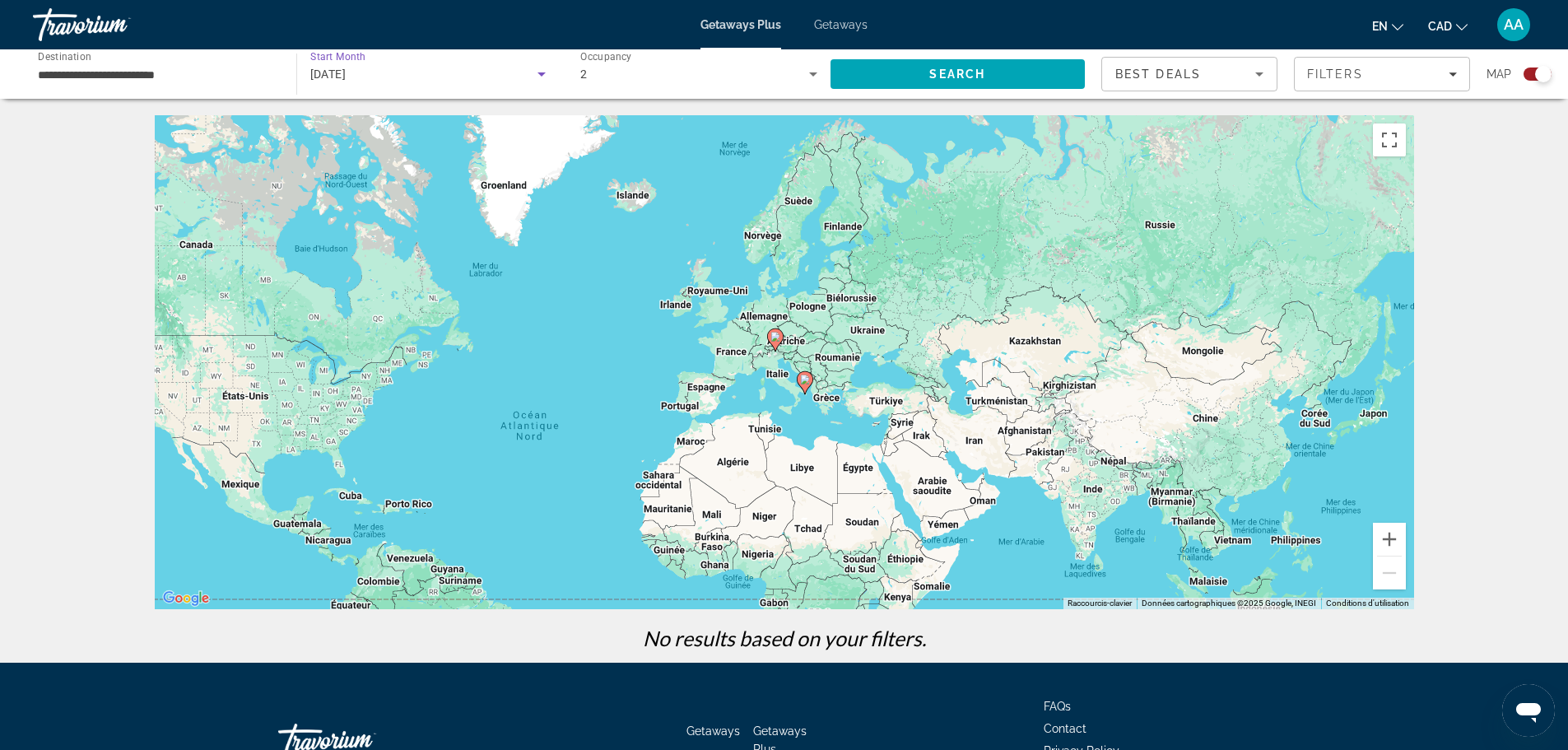
click at [345, 70] on span "May 2026" at bounding box center [328, 74] width 36 height 14
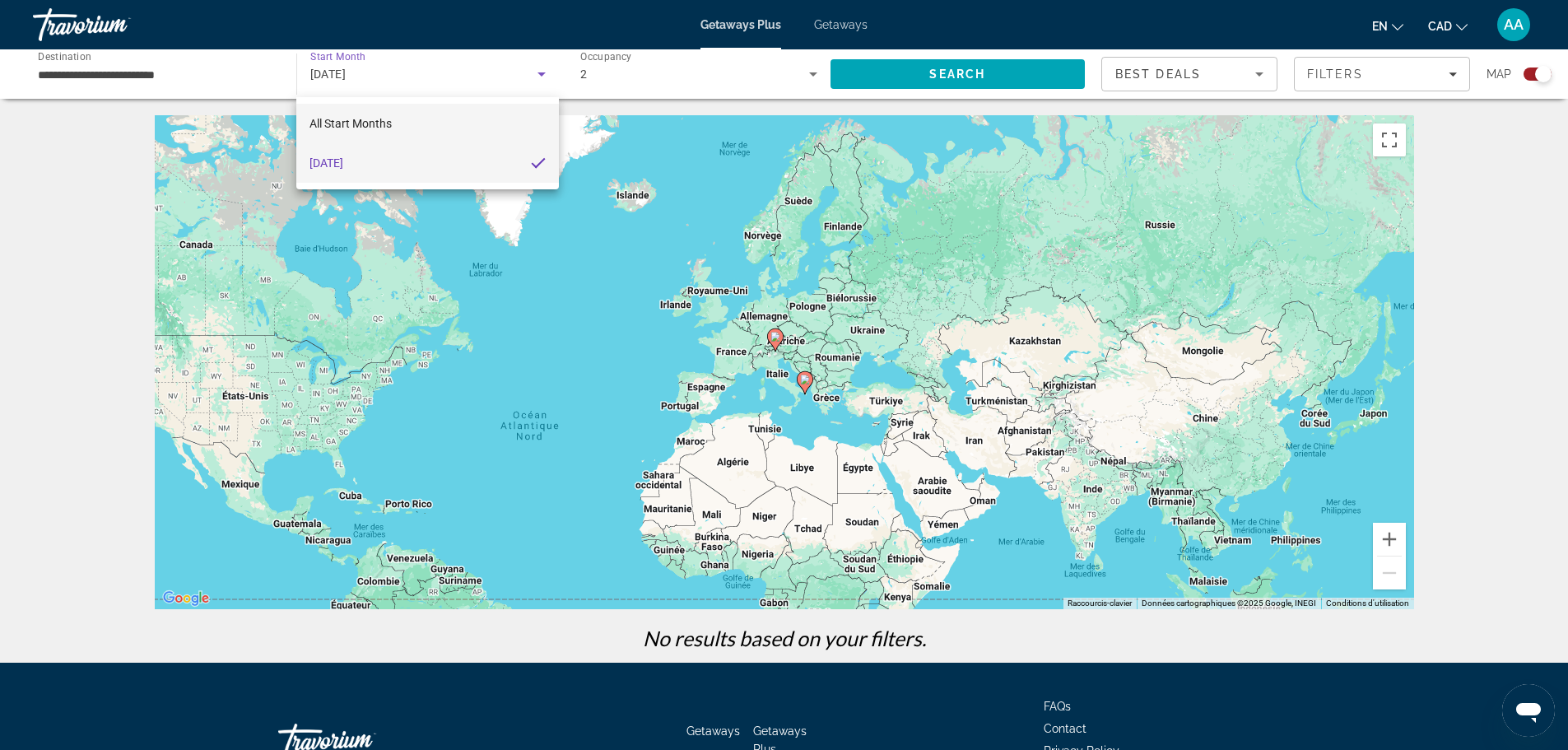
click at [382, 123] on span "All Start Months" at bounding box center [350, 123] width 82 height 14
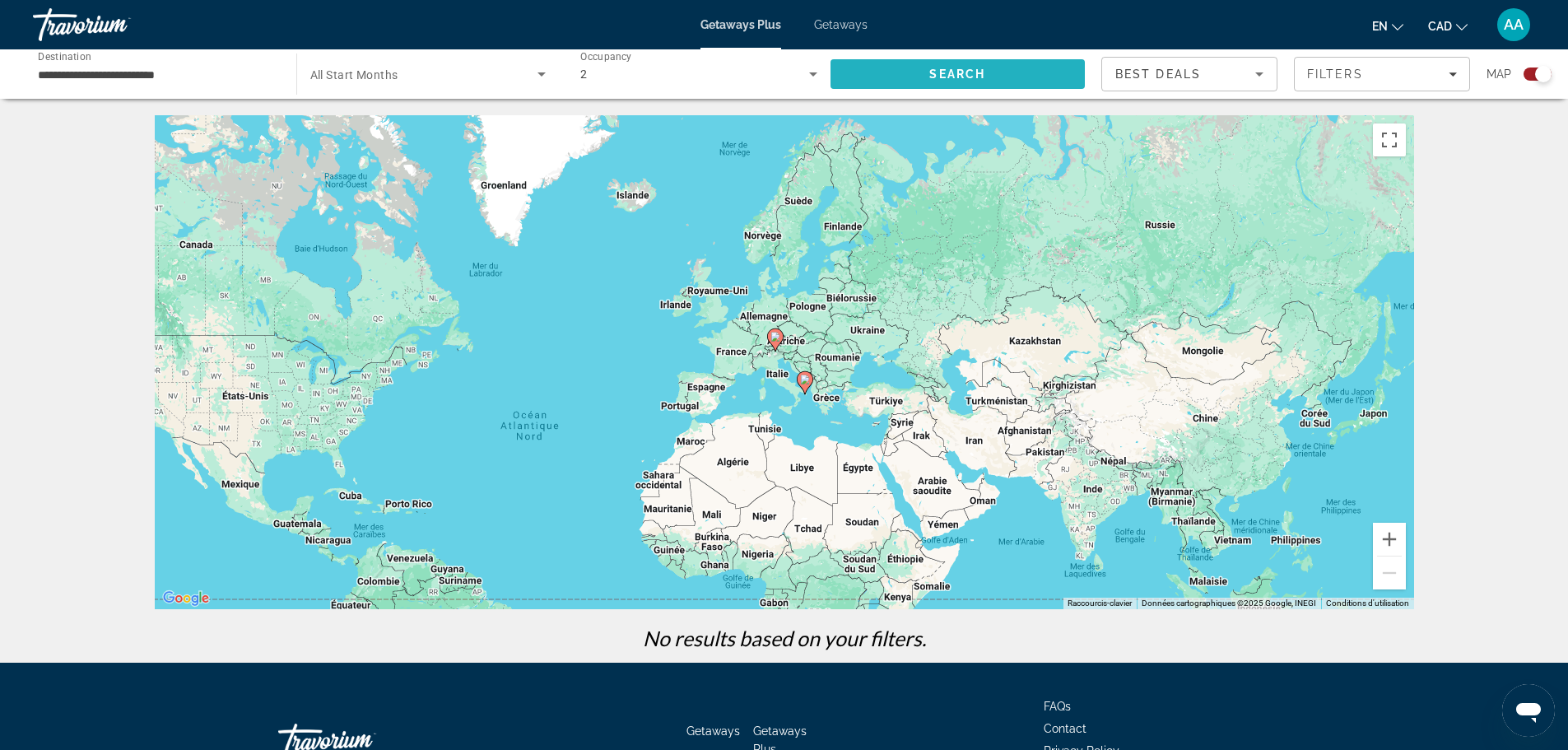
click at [895, 79] on span "Search" at bounding box center [958, 74] width 255 height 40
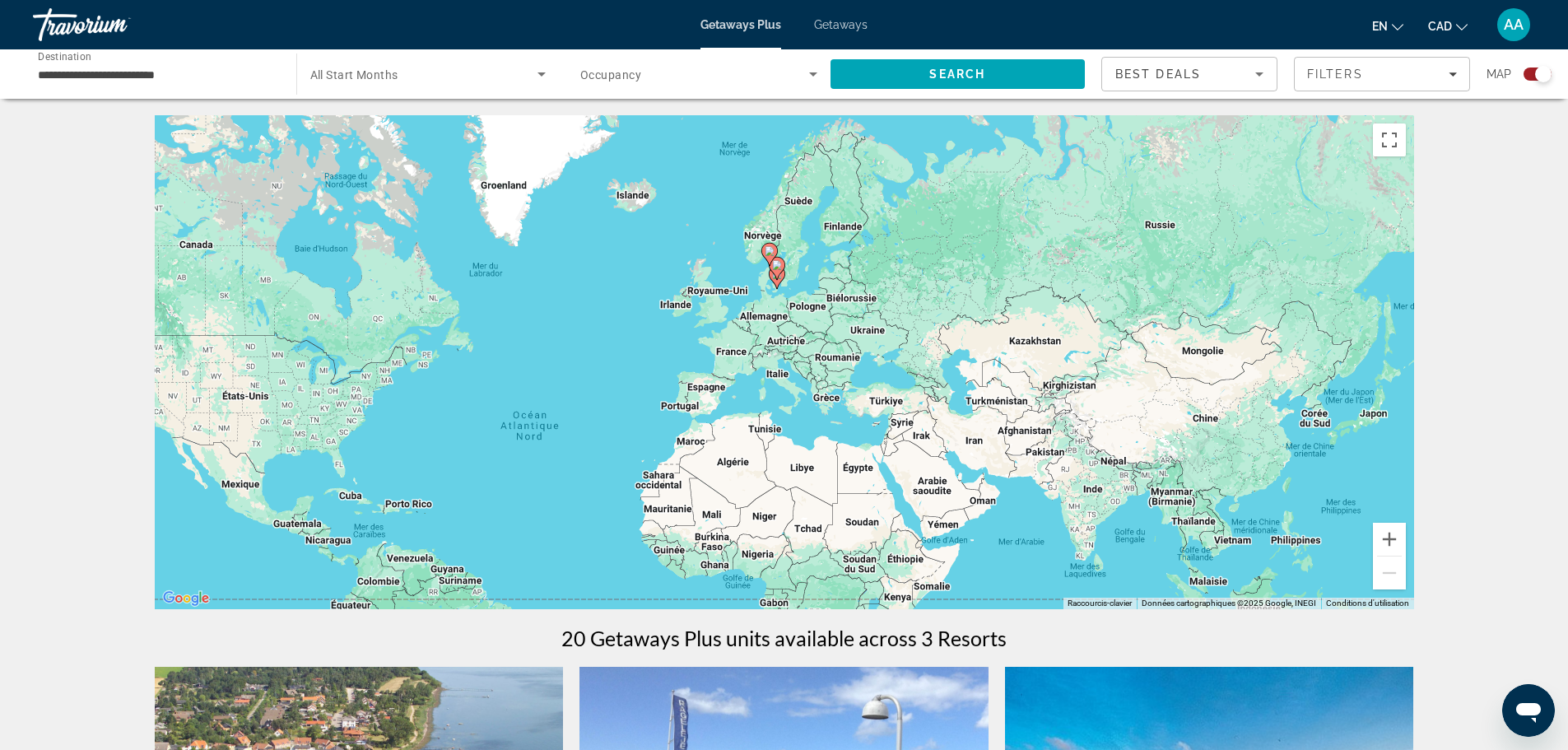
click at [138, 84] on div "**********" at bounding box center [156, 74] width 237 height 47
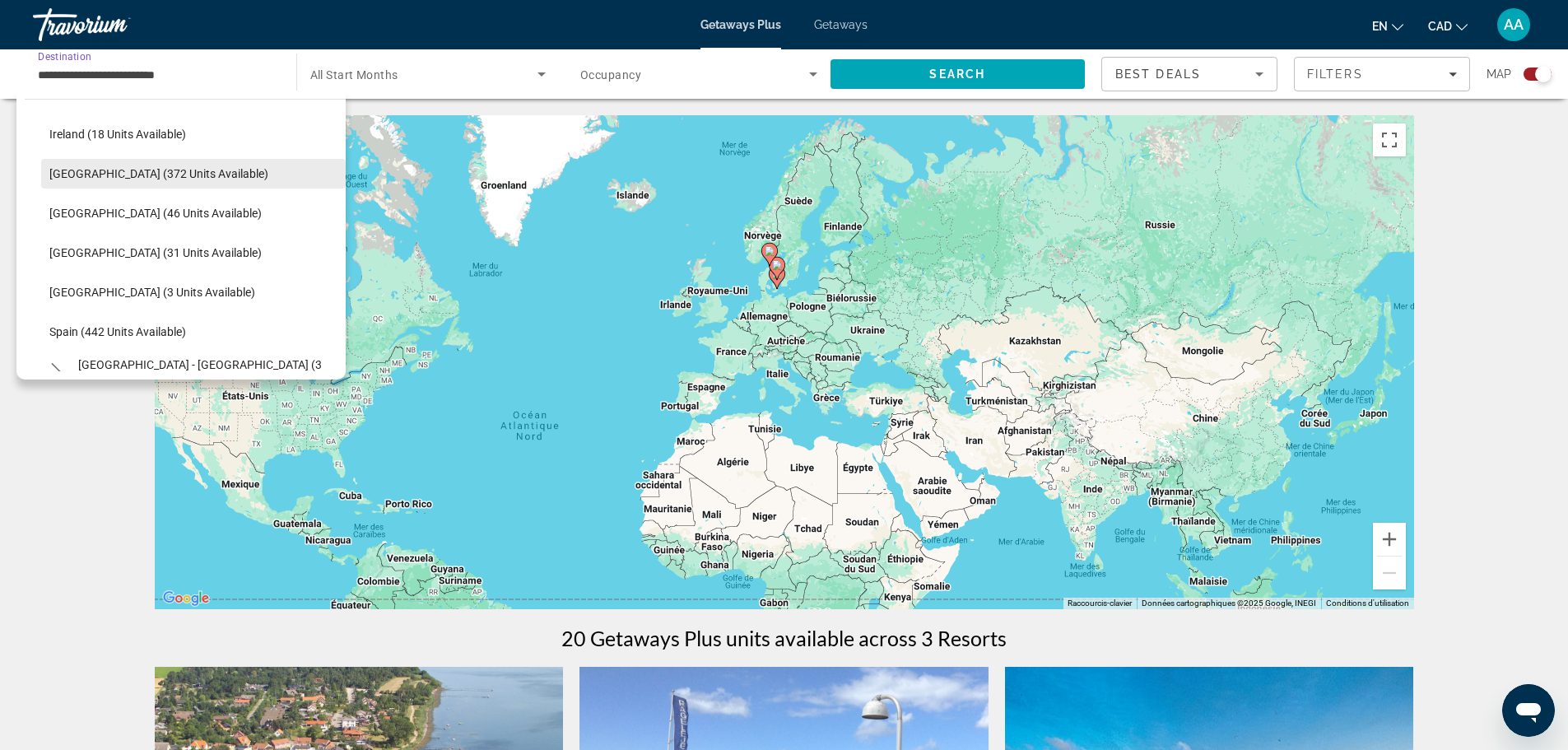
click at [244, 177] on span "Select destination: Italy (372 units available)" at bounding box center [193, 173] width 305 height 40
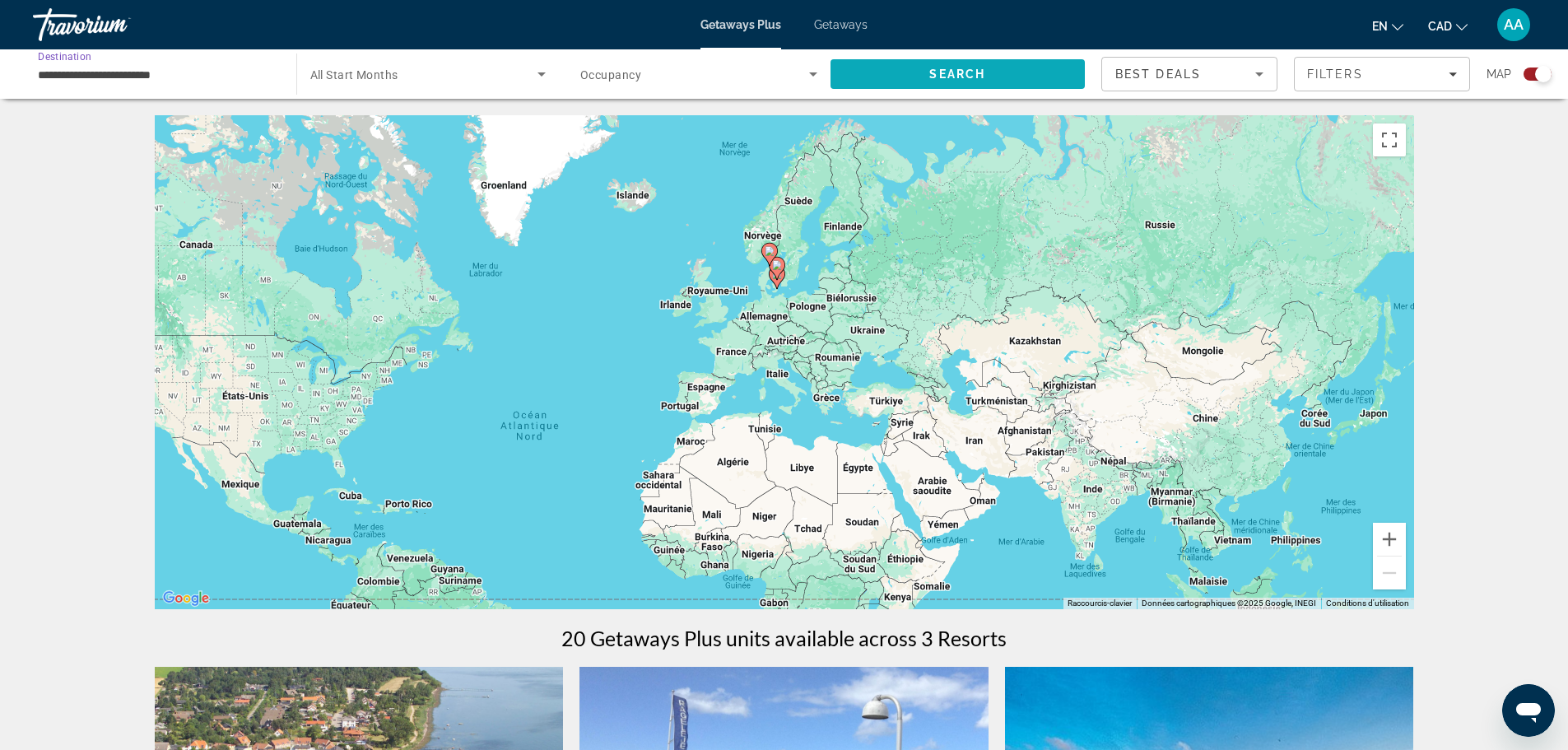
click at [954, 87] on span "Search" at bounding box center [958, 74] width 255 height 40
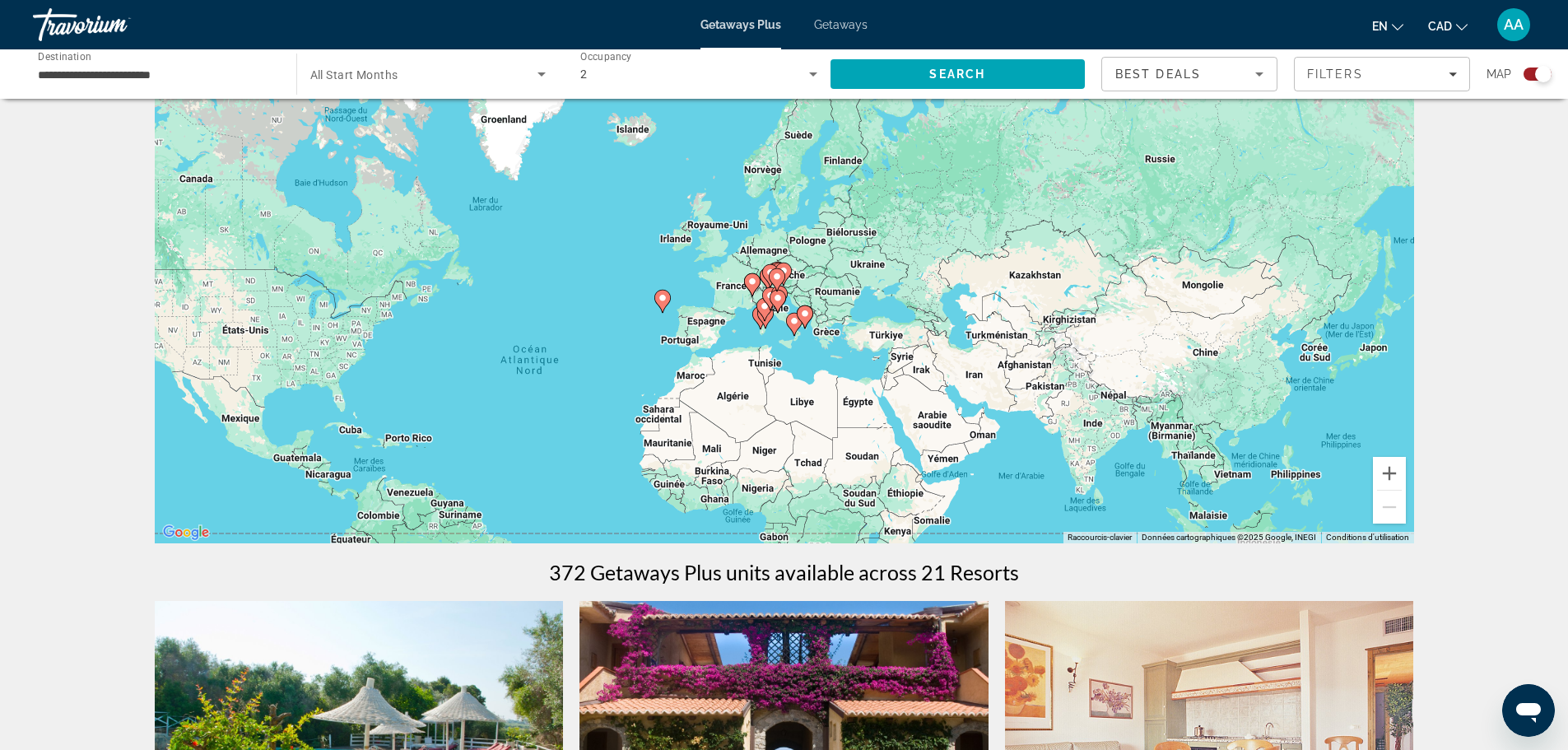
scroll to position [36, 0]
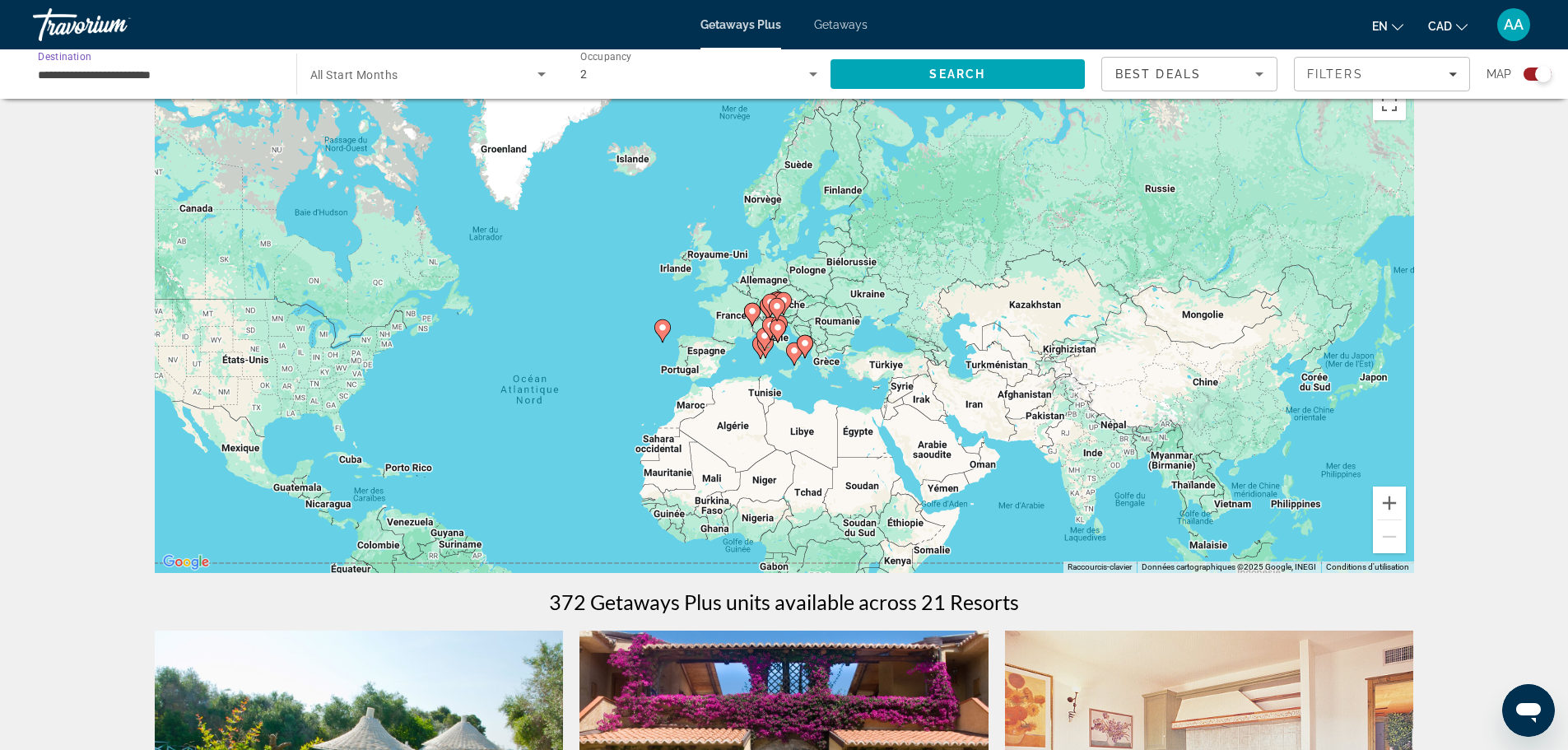
click at [101, 78] on input "**********" at bounding box center [156, 75] width 237 height 20
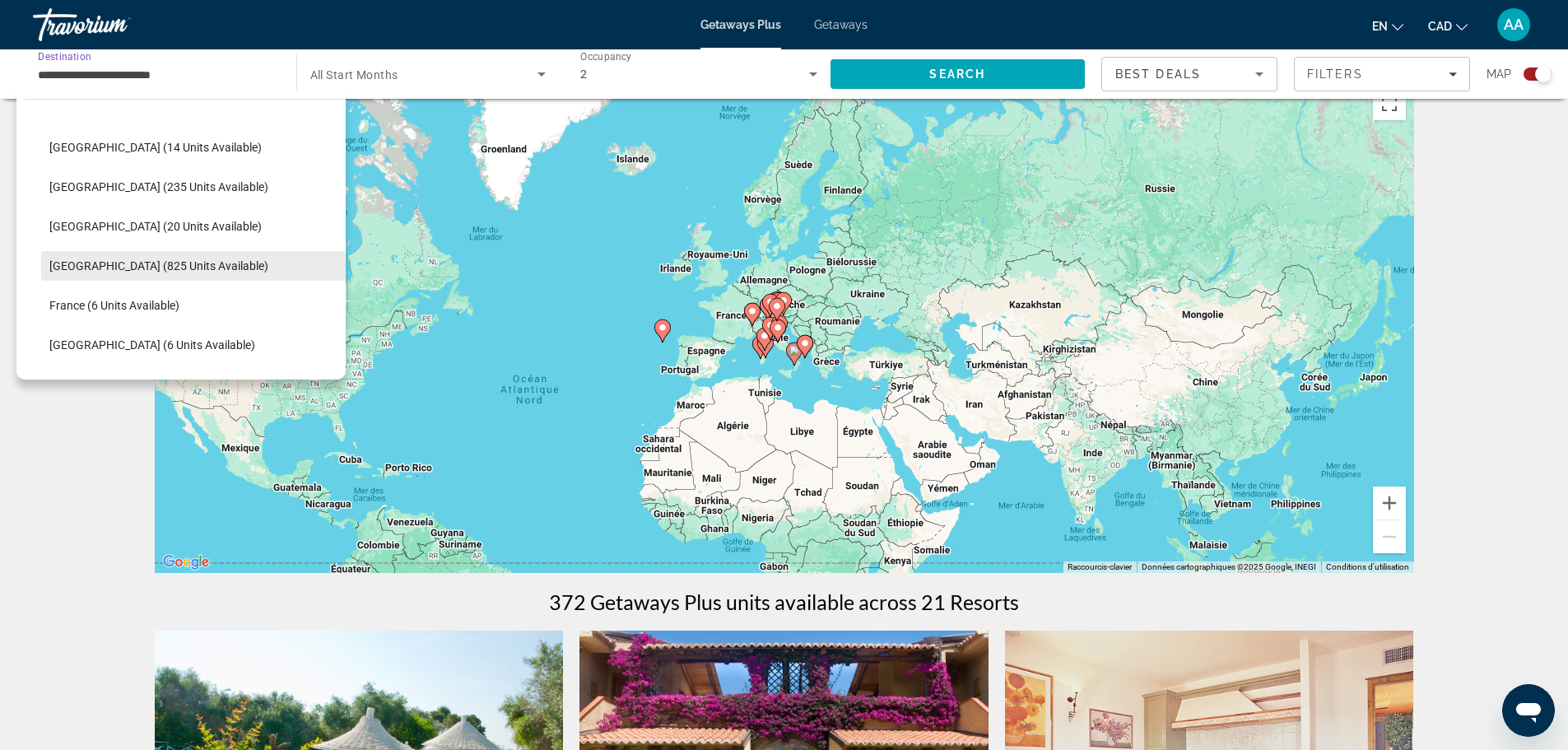
scroll to position [152, 0]
click at [149, 302] on span "Denmark (20 units available)" at bounding box center [155, 308] width 212 height 14
type input "**********"
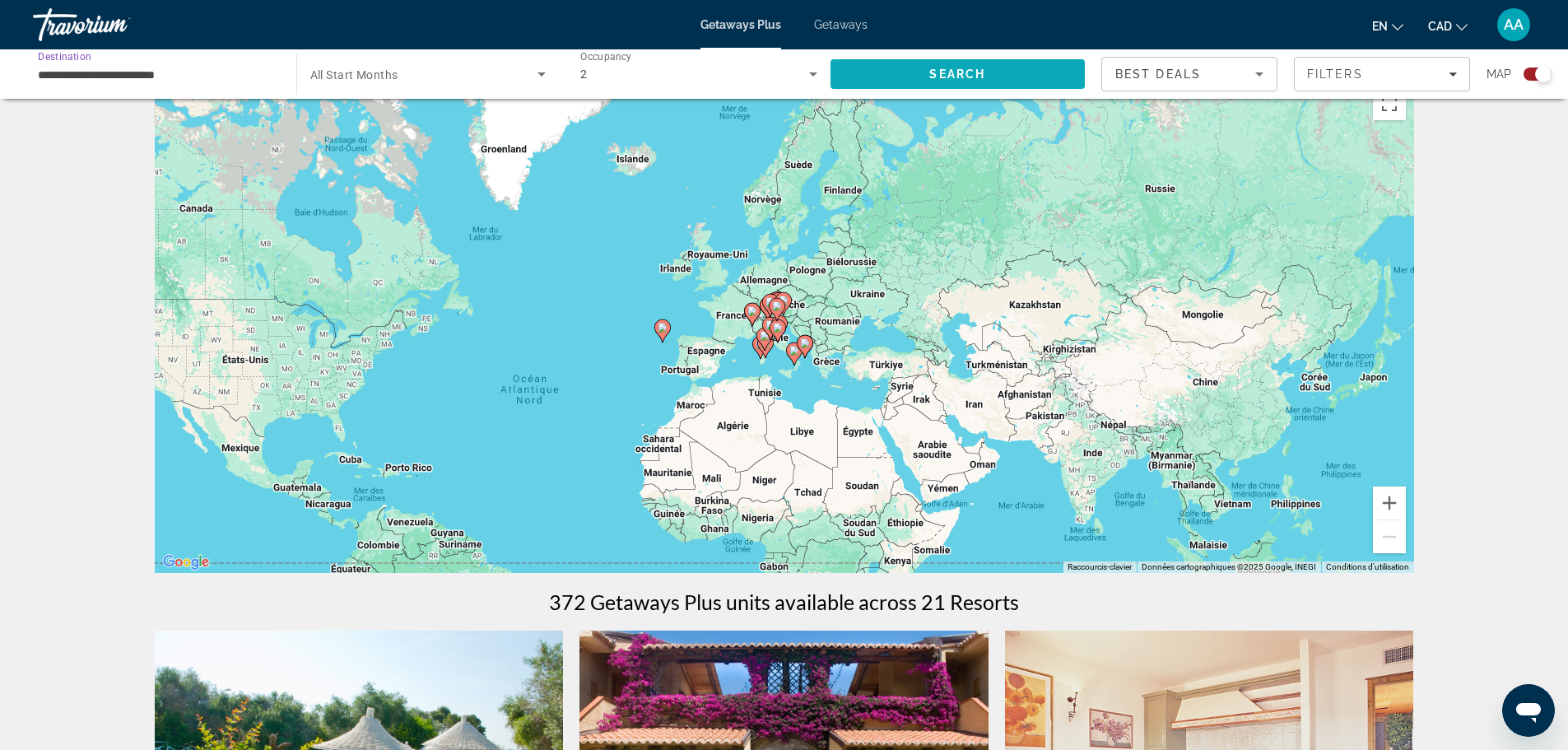
click at [967, 80] on span "Search" at bounding box center [958, 74] width 255 height 40
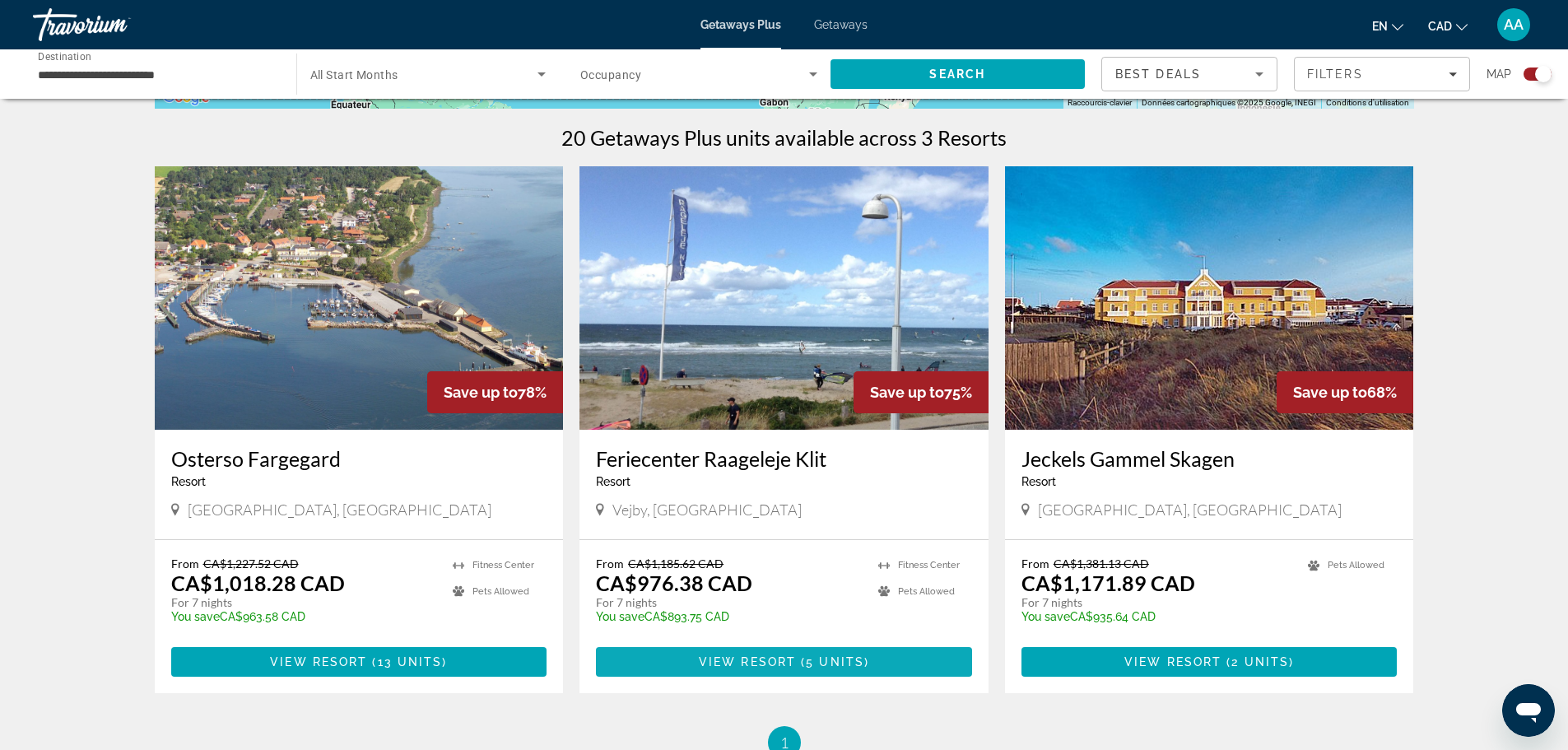
scroll to position [493, 0]
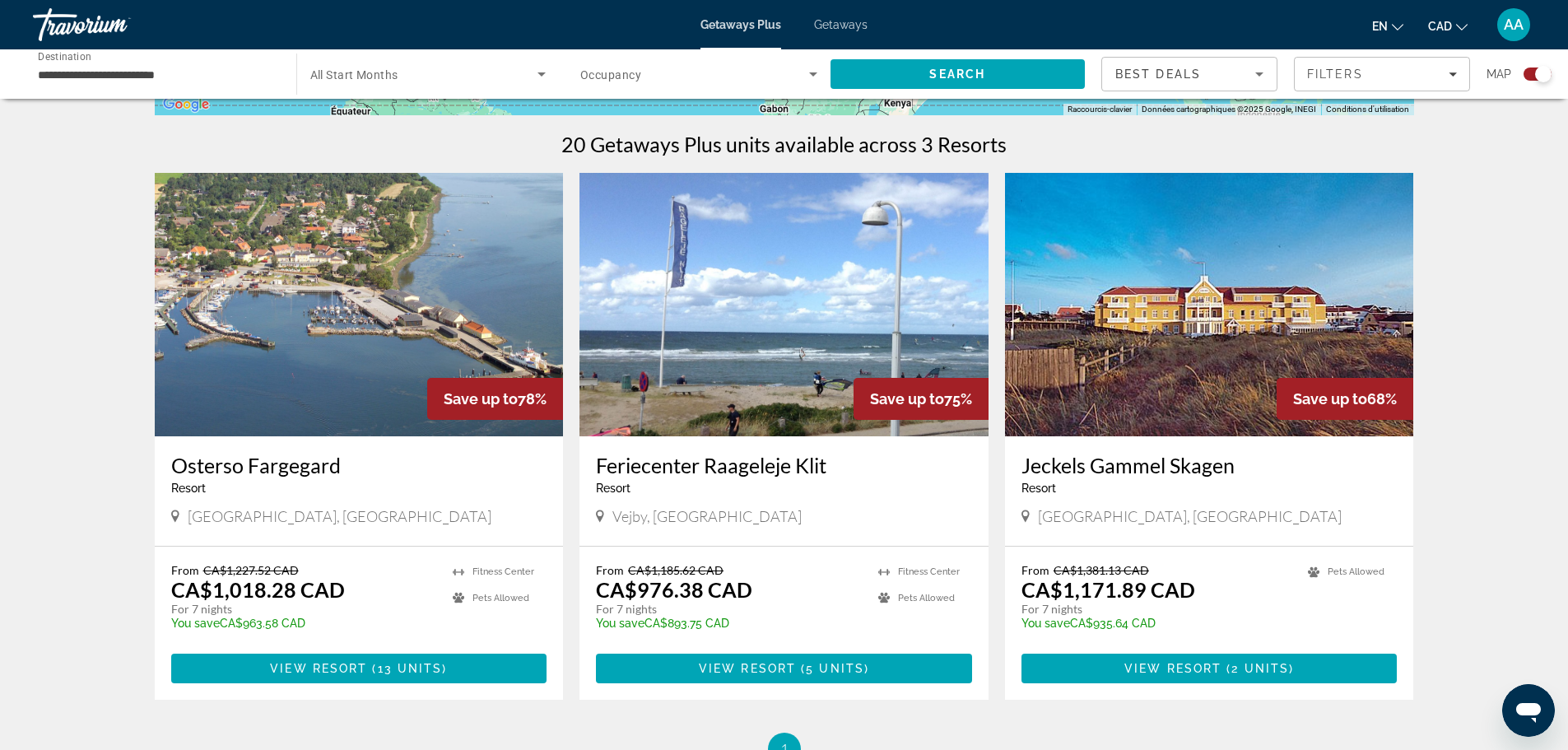
click at [378, 75] on span "All Start Months" at bounding box center [353, 75] width 88 height 14
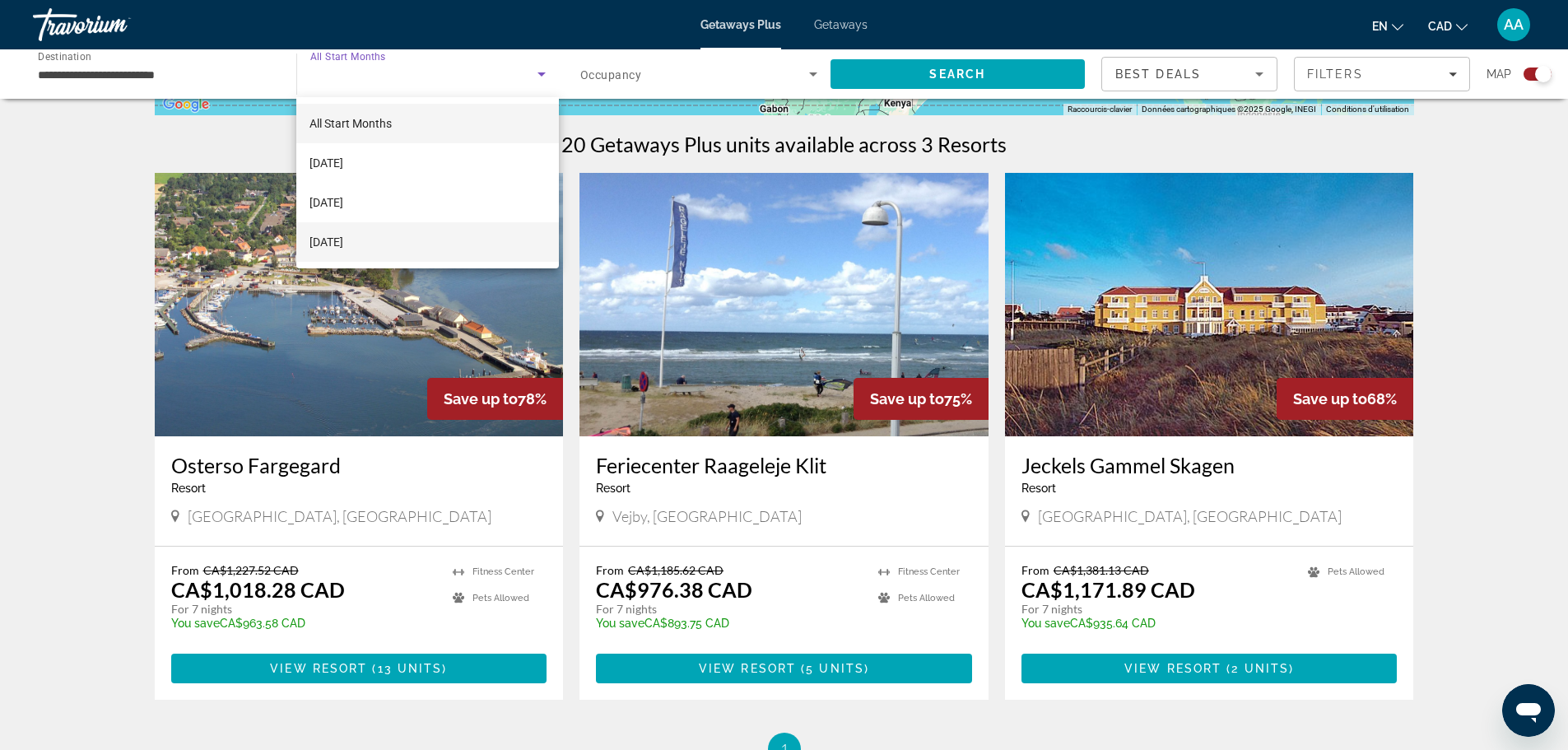
click at [404, 235] on mat-option "February 2026" at bounding box center [427, 242] width 262 height 40
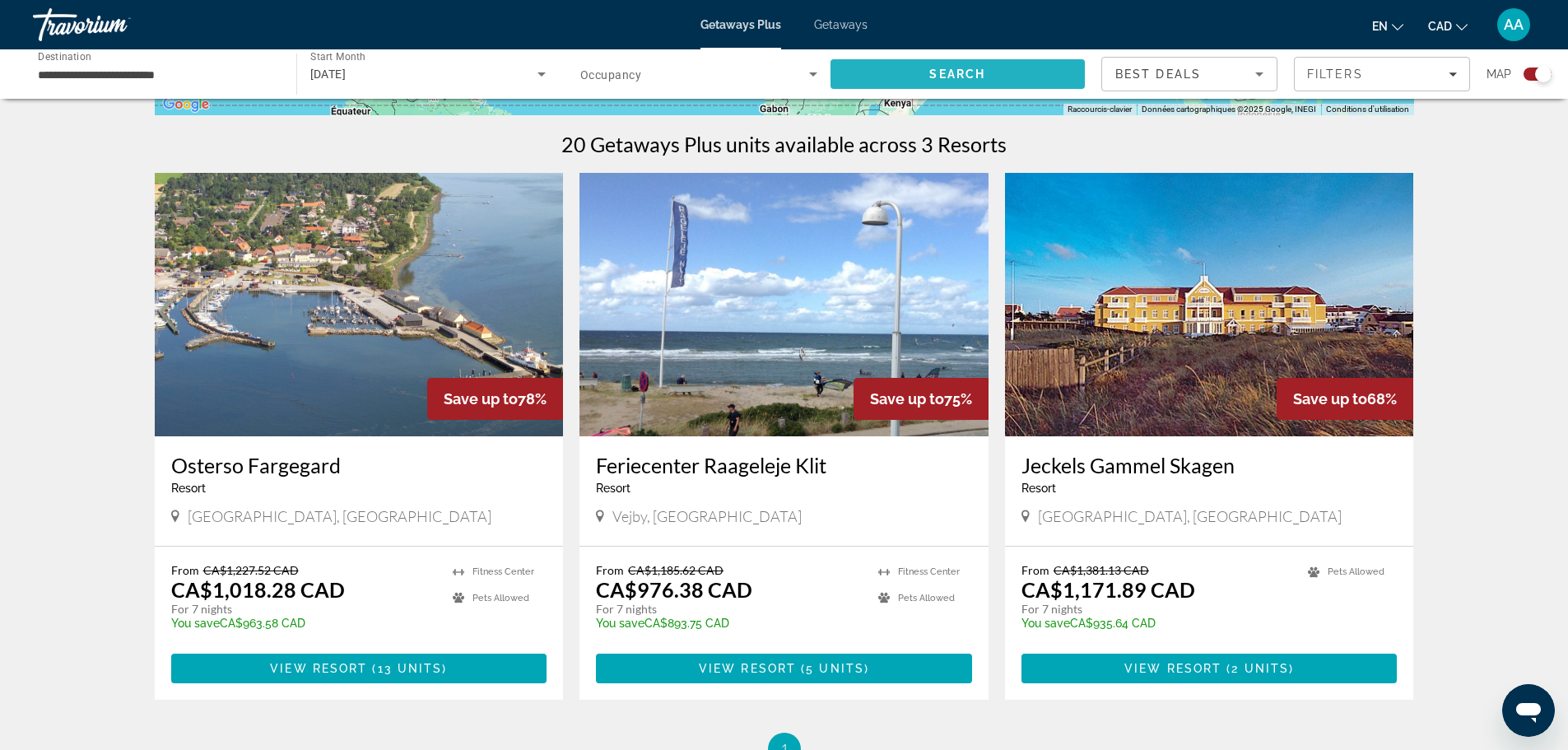
click at [1008, 80] on span "Search" at bounding box center [958, 74] width 255 height 40
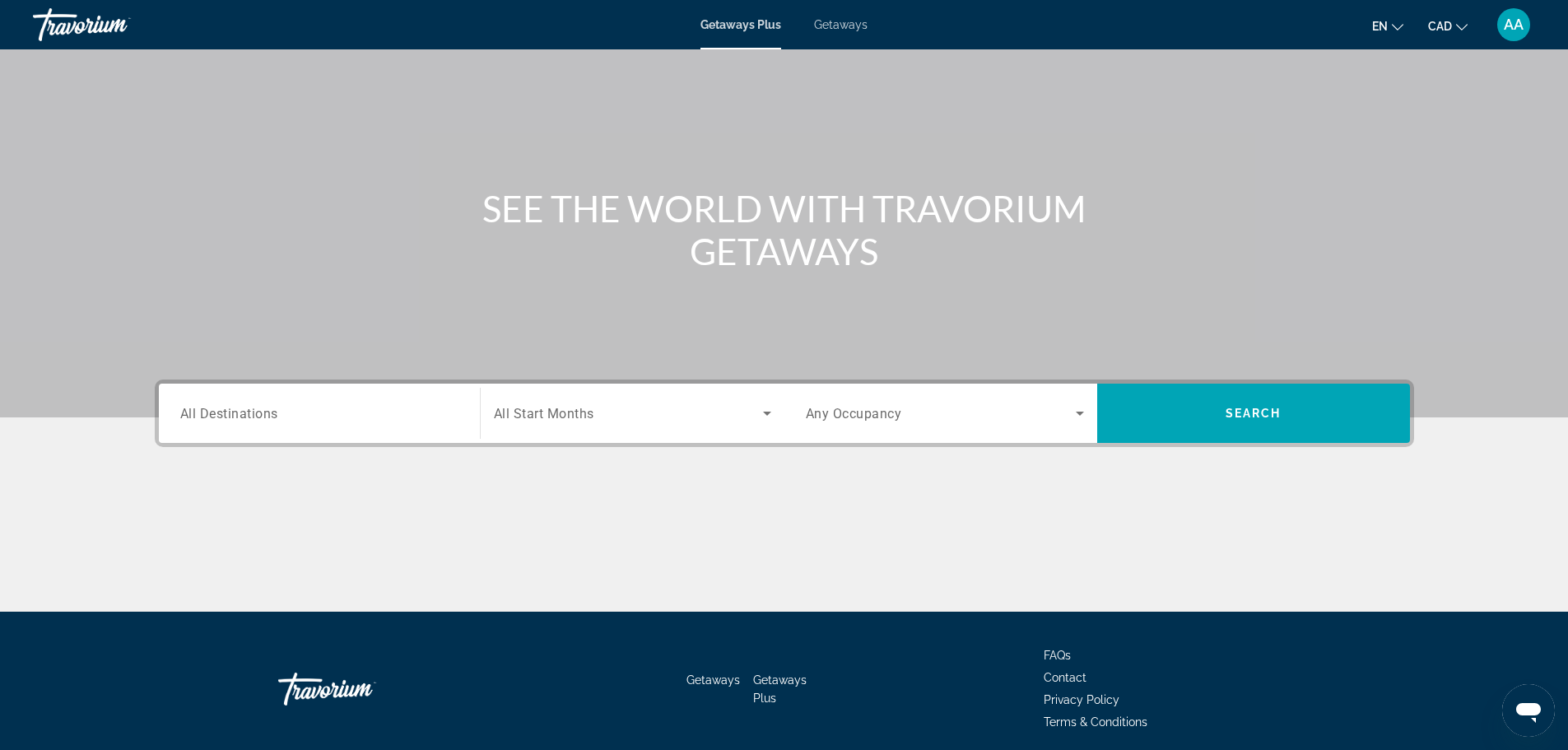
scroll to position [140, 0]
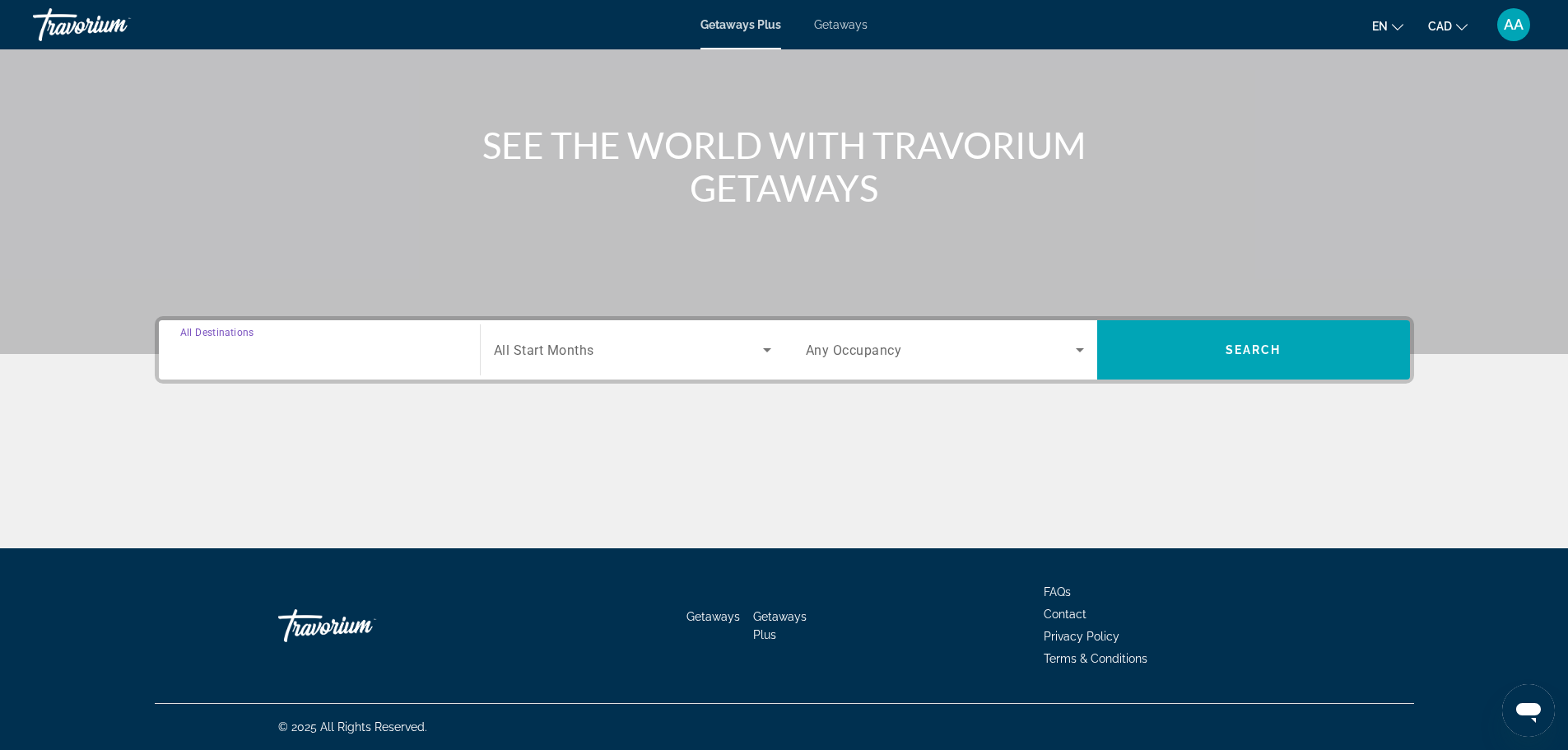
click at [348, 353] on input "Destination All Destinations" at bounding box center [319, 351] width 278 height 20
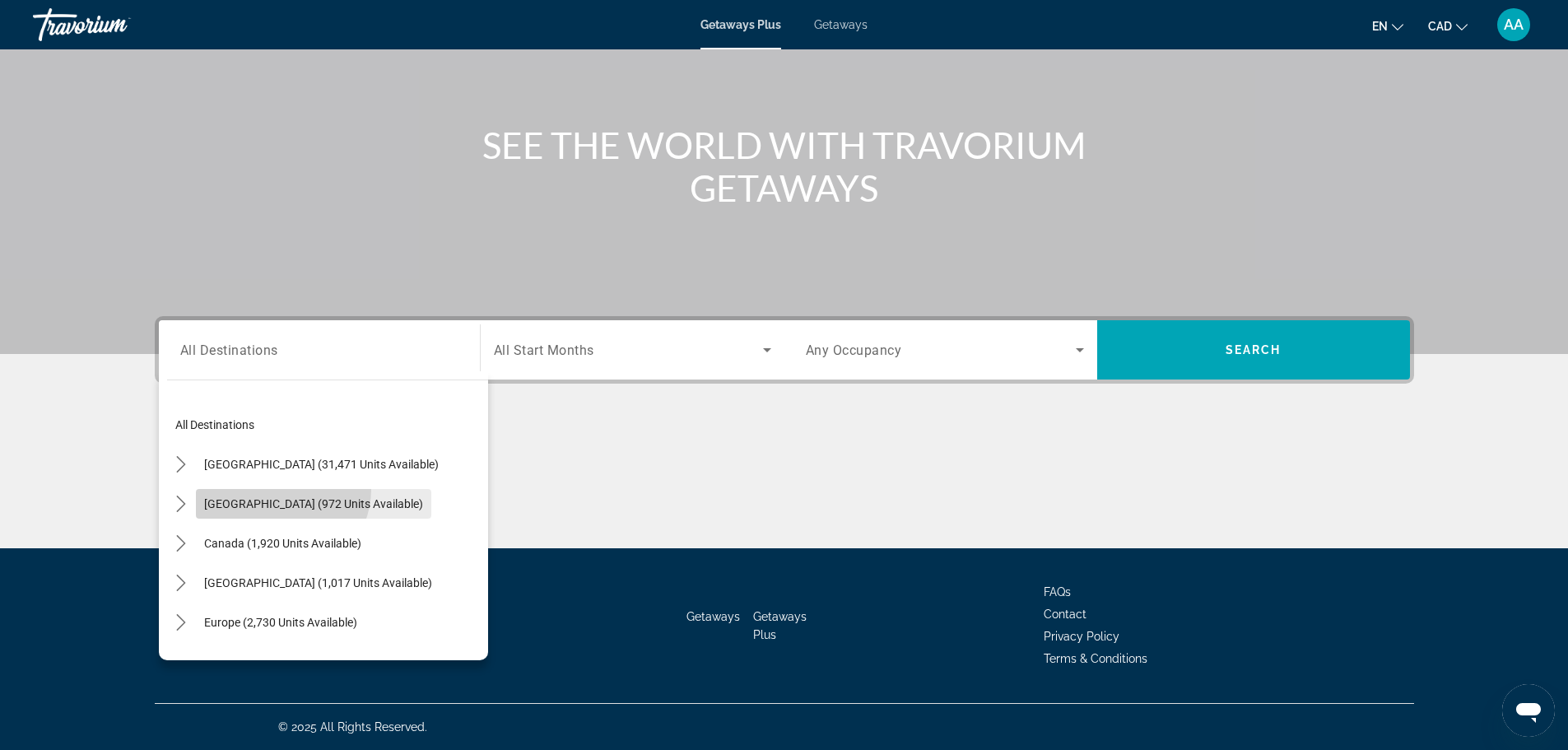
click at [281, 489] on span "Select destination: Mexico (972 units available)" at bounding box center [314, 503] width 235 height 40
type input "**********"
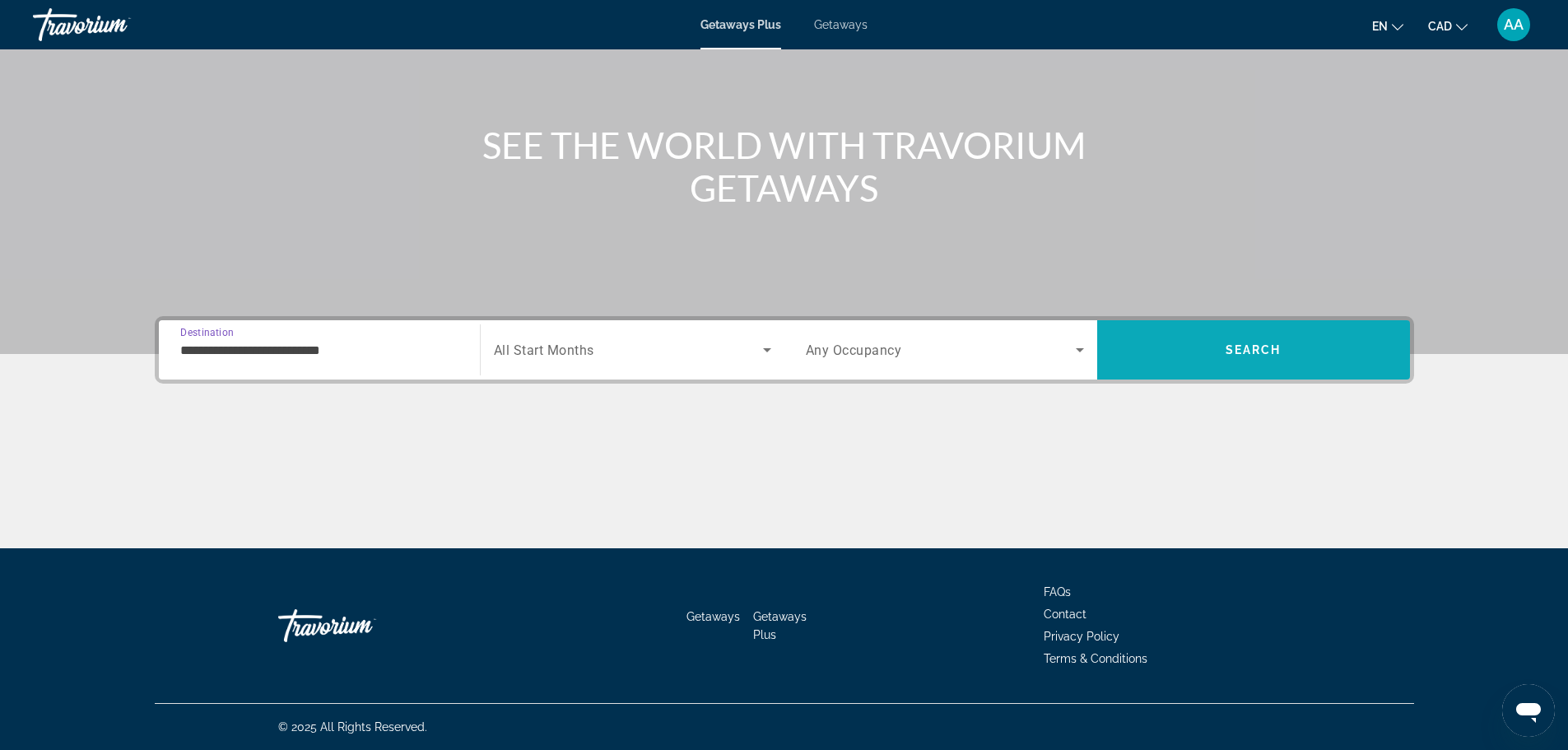
click at [1215, 345] on span "Search" at bounding box center [1253, 350] width 313 height 40
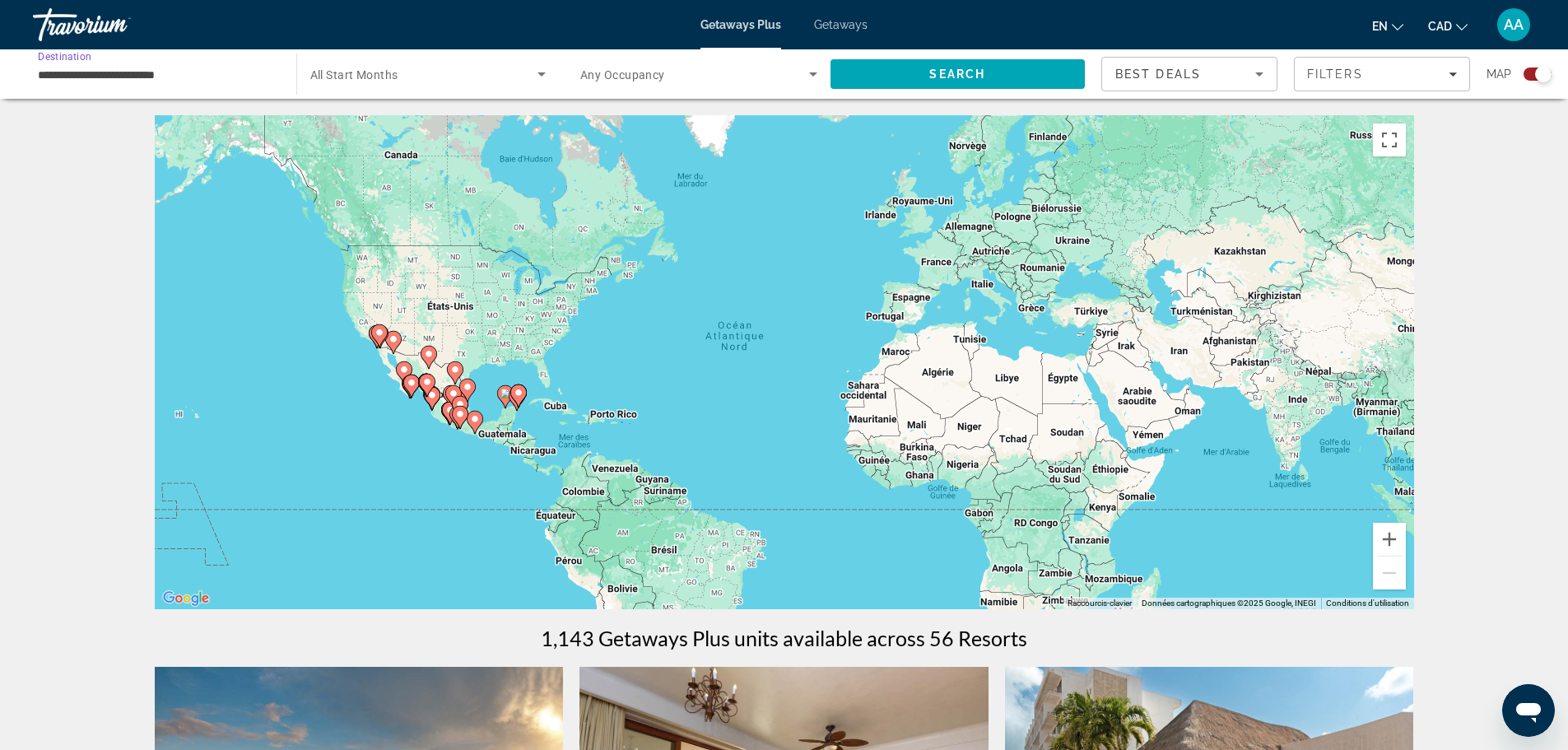
click at [108, 79] on input "**********" at bounding box center [156, 75] width 237 height 20
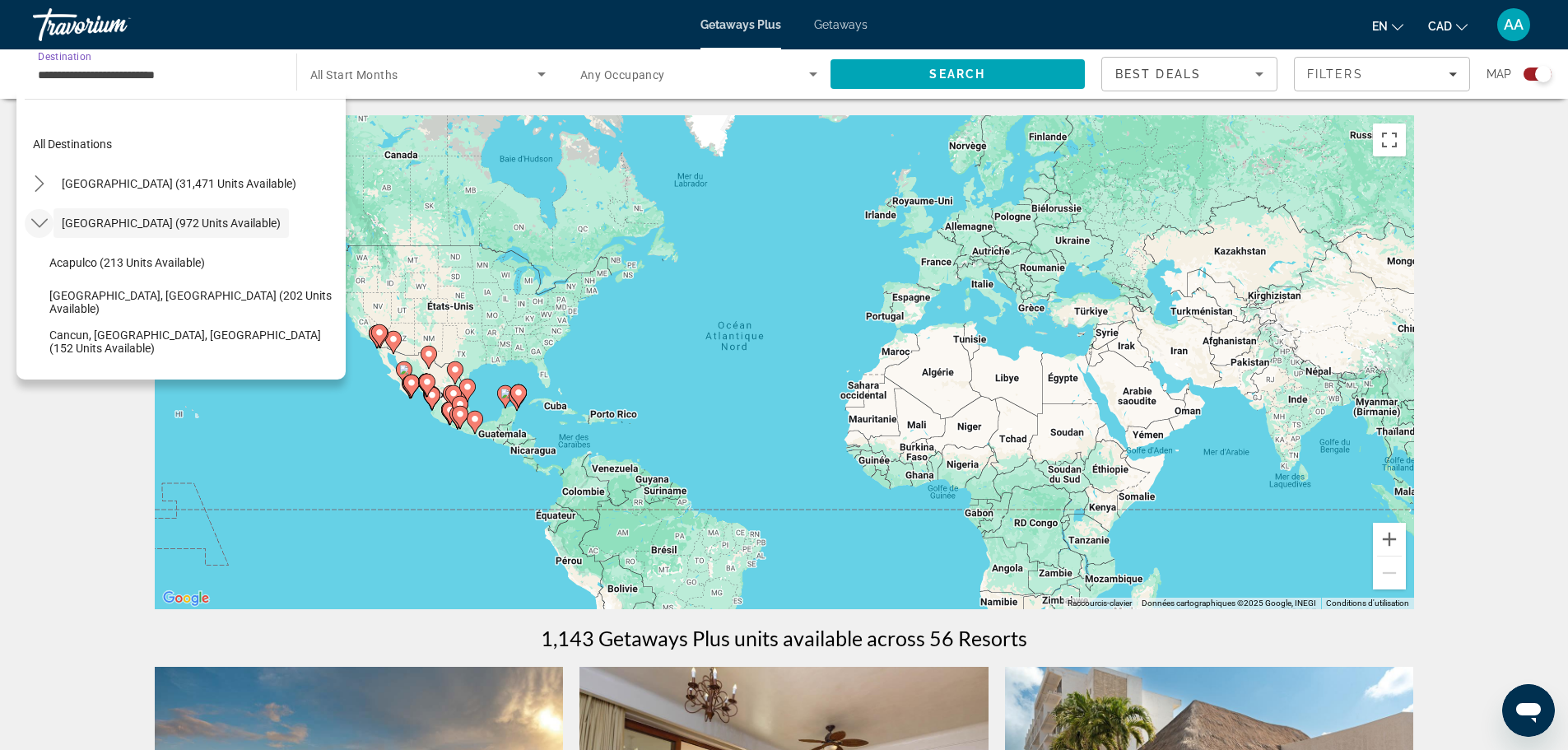
click at [45, 229] on icon "Toggle Mexico (972 units available) submenu" at bounding box center [40, 223] width 16 height 16
click at [863, 15] on div "Getaways Plus Getaways en English Español Français Italiano Português русский C…" at bounding box center [784, 24] width 1568 height 42
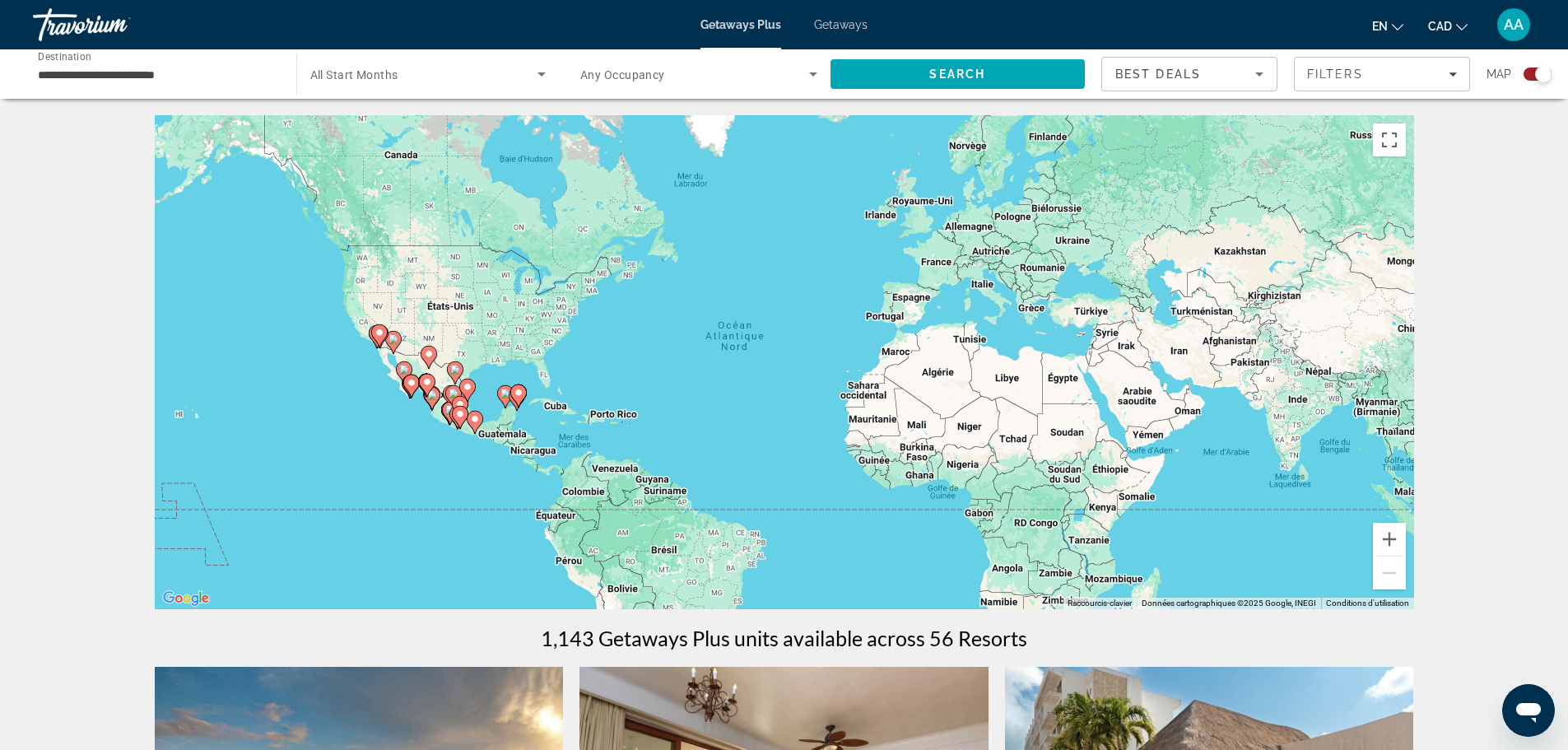
click at [855, 19] on span "Getaways" at bounding box center [840, 24] width 53 height 14
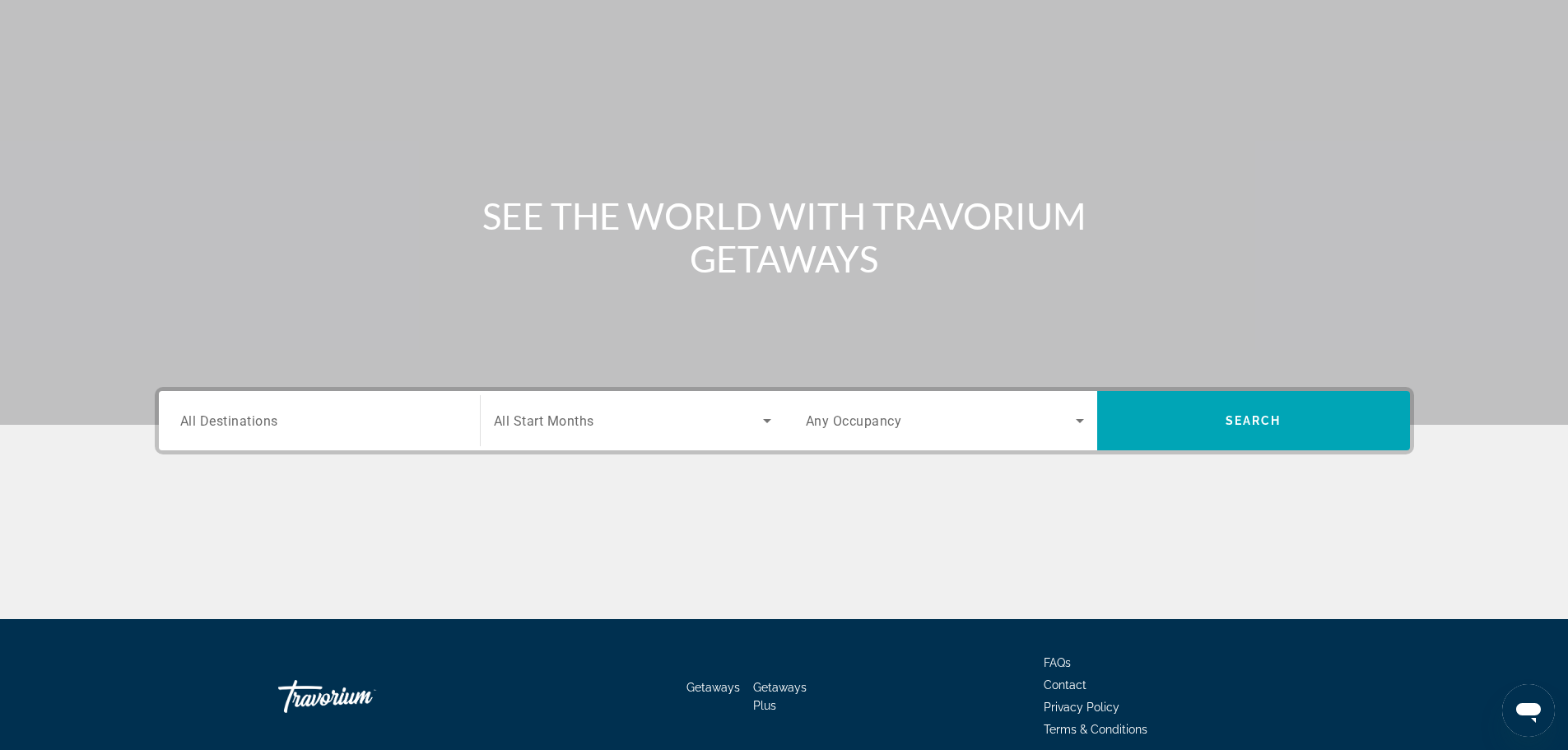
scroll to position [140, 0]
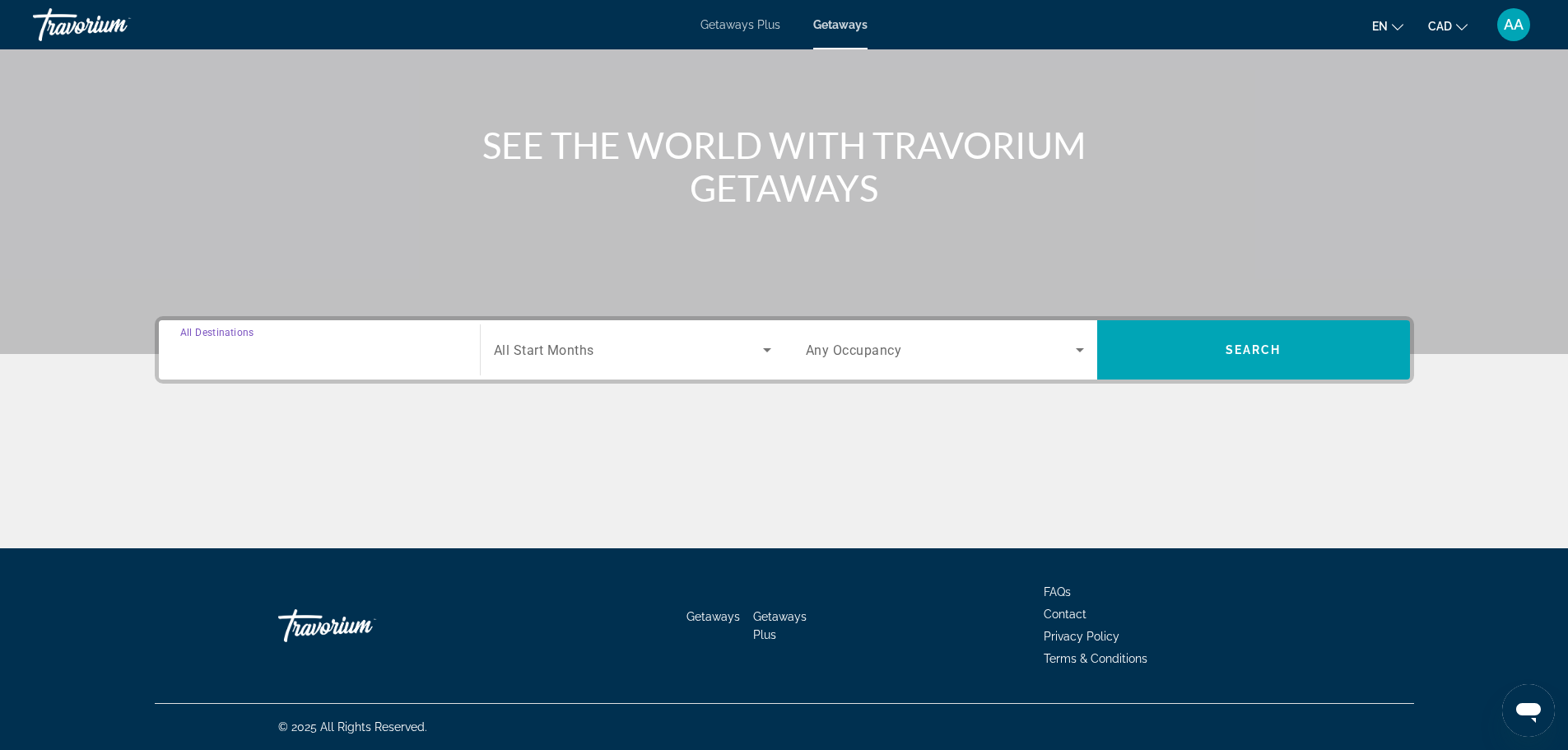
click at [345, 354] on input "Destination All Destinations" at bounding box center [319, 351] width 278 height 20
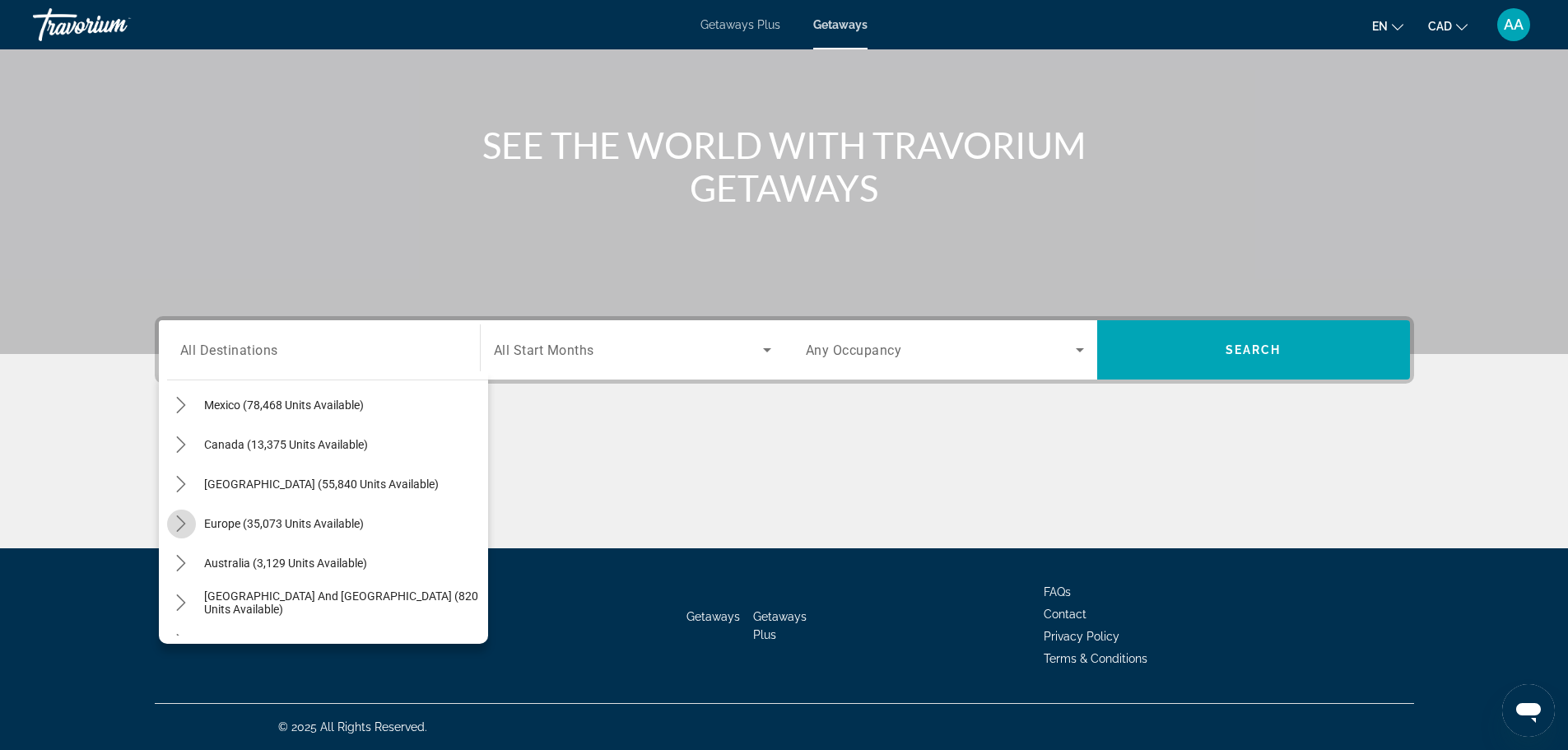
click at [179, 525] on icon "Toggle Europe (35,073 units available) submenu" at bounding box center [181, 523] width 16 height 16
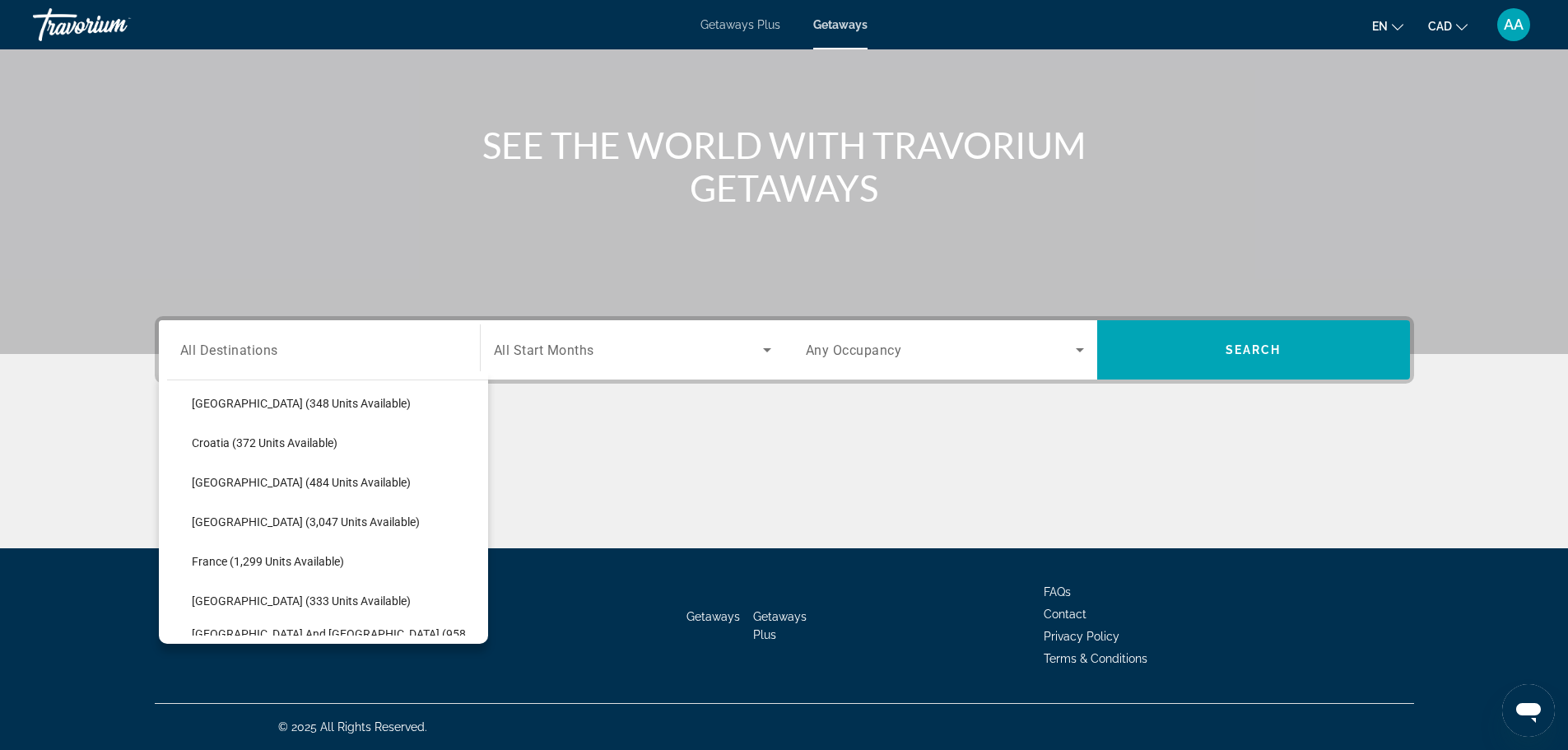
scroll to position [370, 0]
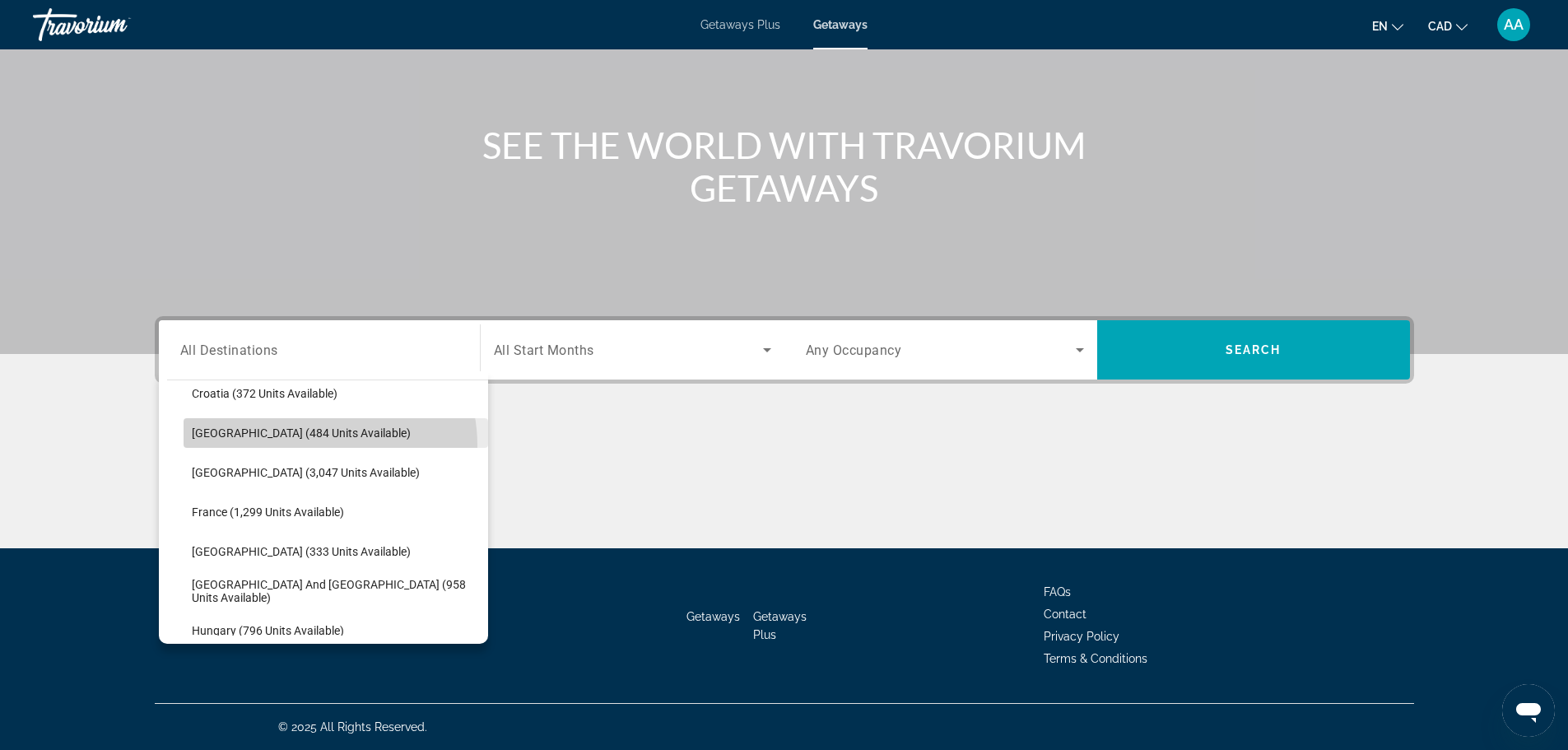
click at [309, 445] on span "Select destination: Denmark (484 units available)" at bounding box center [335, 433] width 305 height 40
type input "**********"
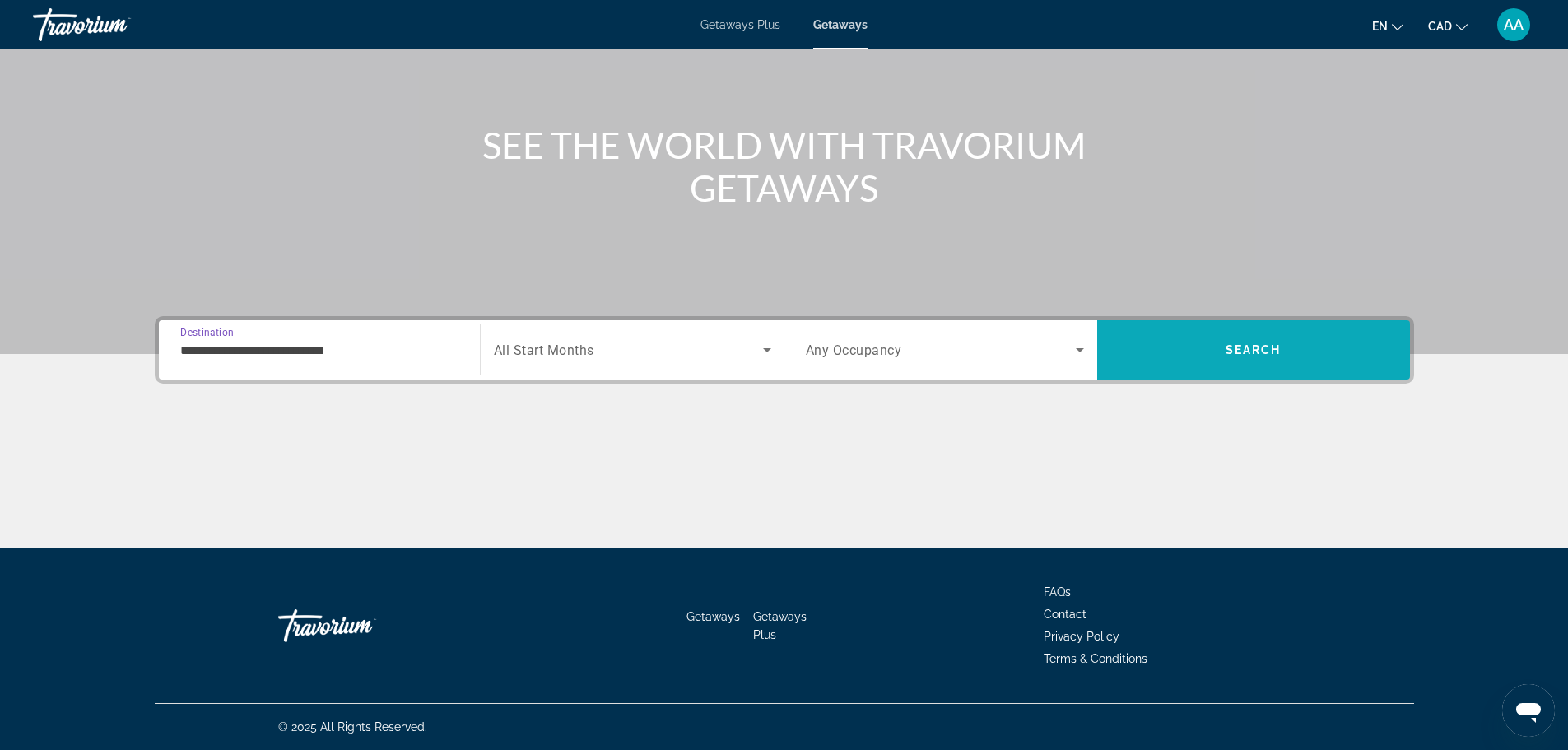
click at [1174, 352] on span "Search" at bounding box center [1253, 350] width 313 height 40
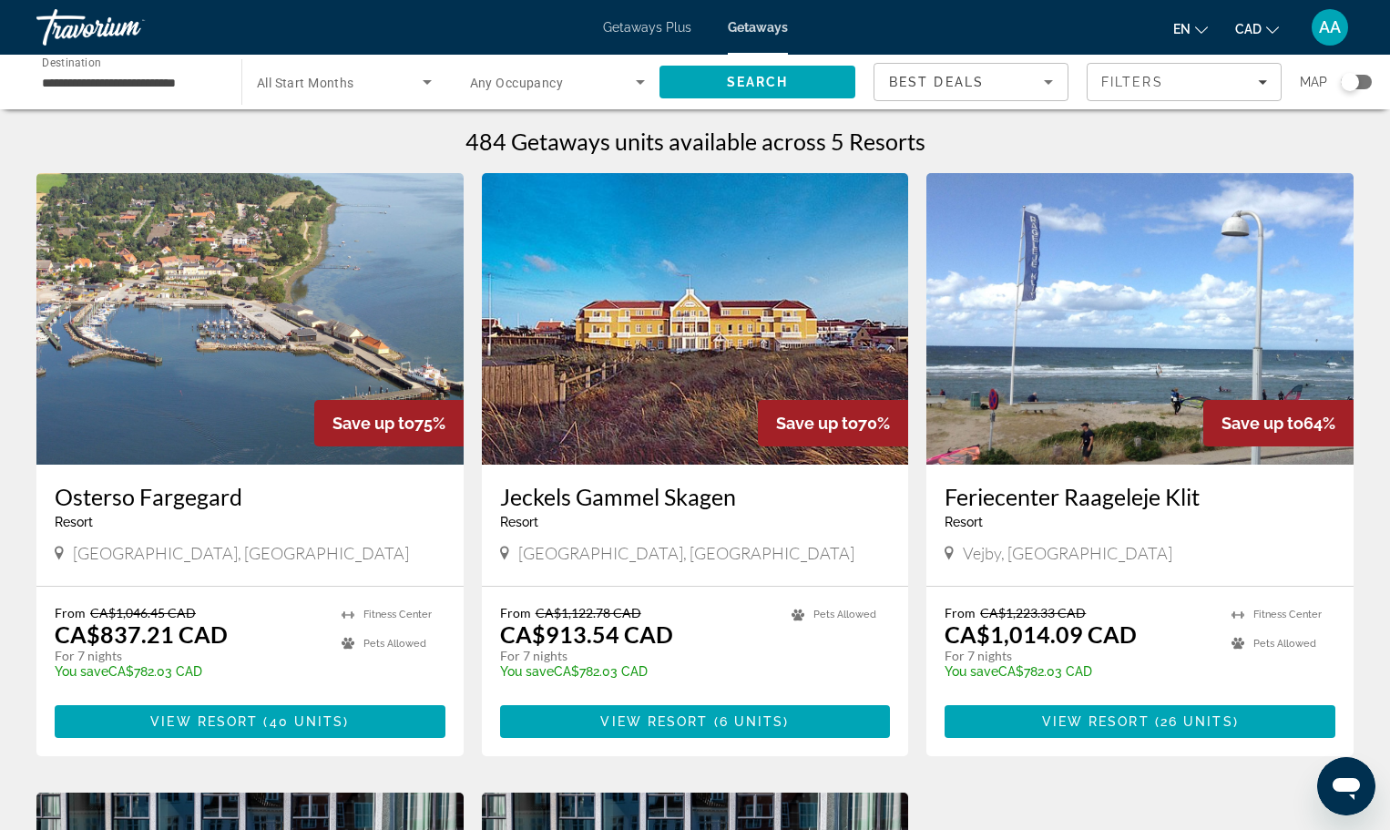
click at [125, 21] on div "Travorium" at bounding box center [127, 27] width 182 height 47
